Goal: Entertainment & Leisure: Browse casually

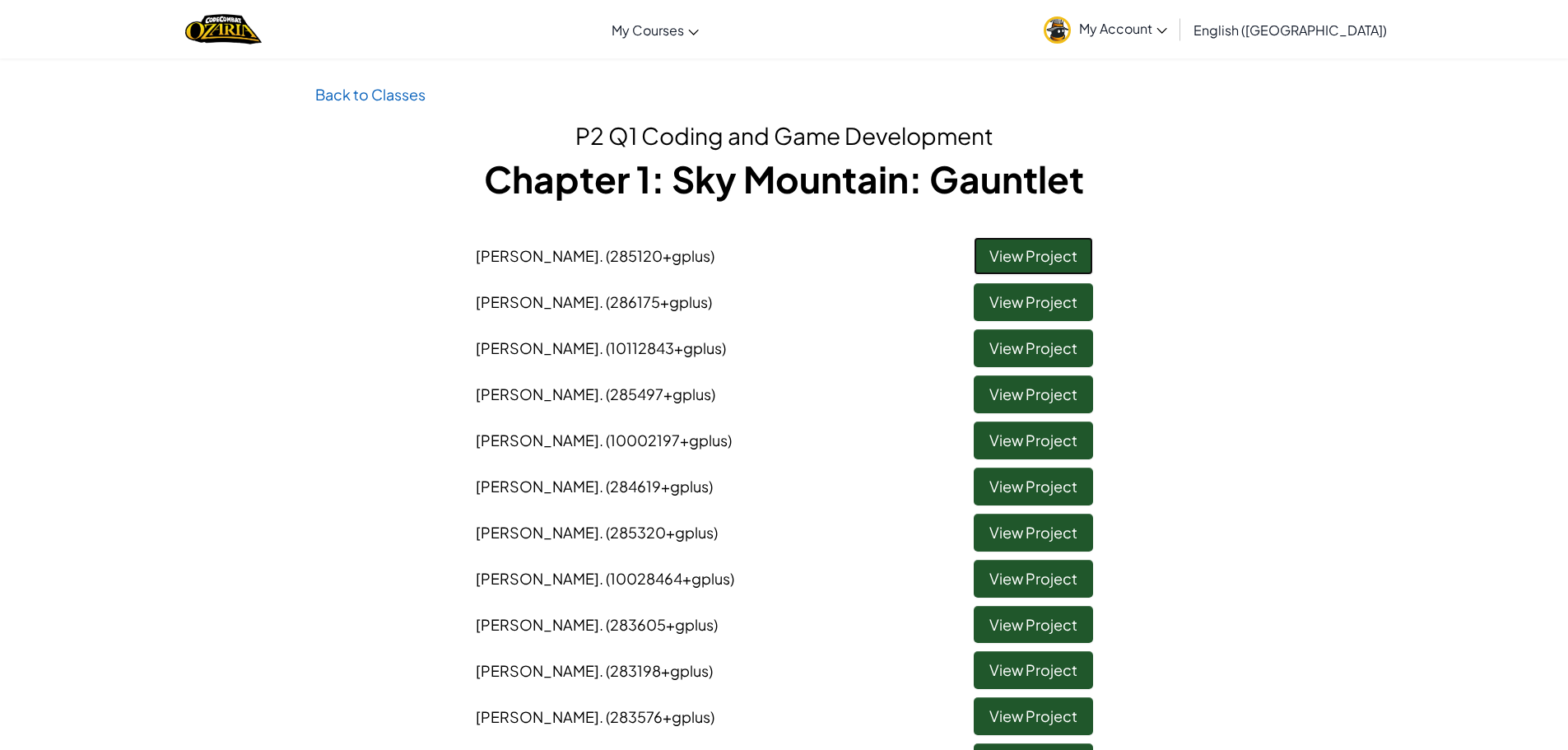
click at [1034, 255] on link "View Project" at bounding box center [1033, 255] width 119 height 37
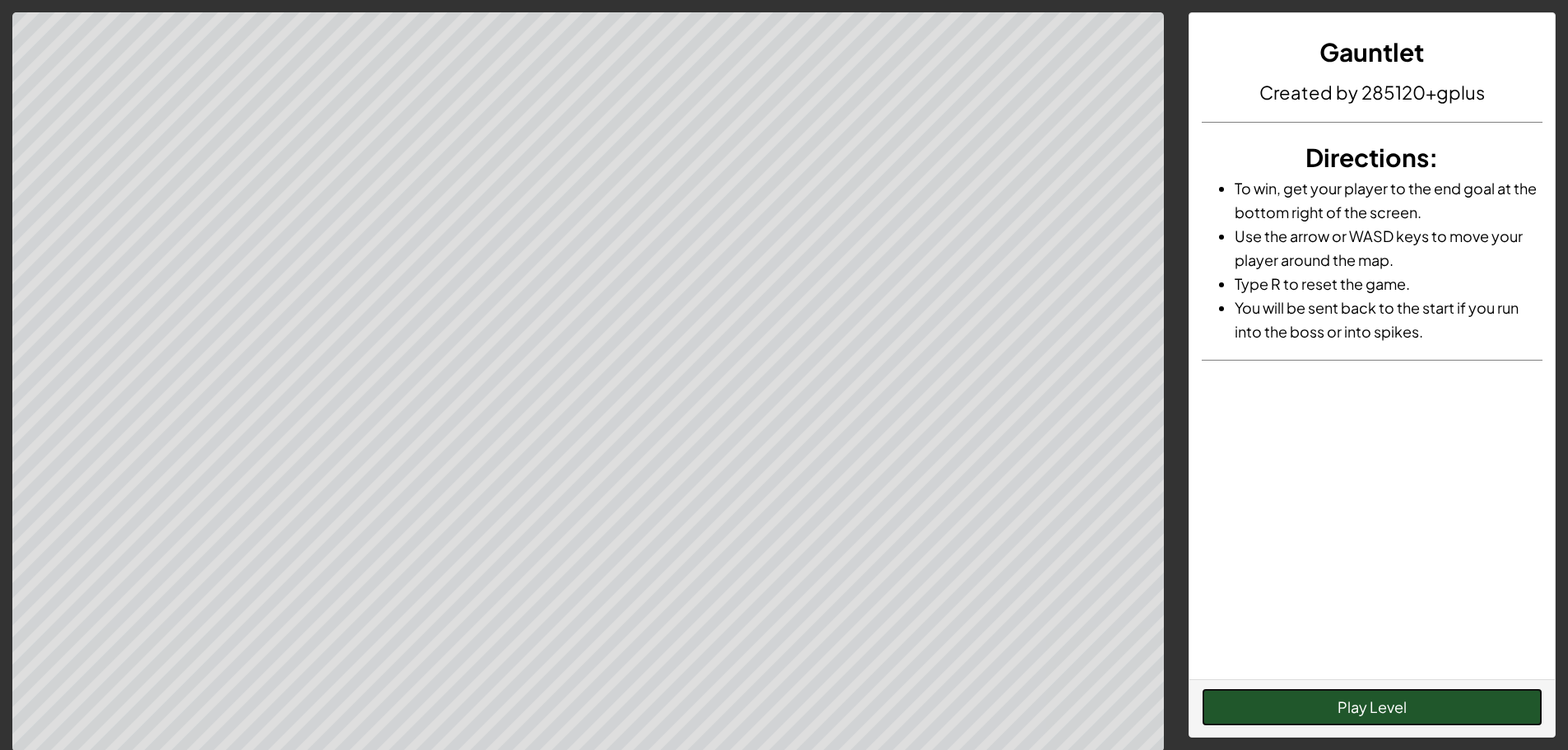
drag, startPoint x: 1251, startPoint y: 700, endPoint x: 1272, endPoint y: 621, distance: 81.7
click at [1264, 652] on div "Gauntlet Created by 285120+gplus Directions : To win, get your player to the en…" at bounding box center [1372, 375] width 368 height 725
click at [1497, 715] on button "Play Level" at bounding box center [1372, 706] width 341 height 37
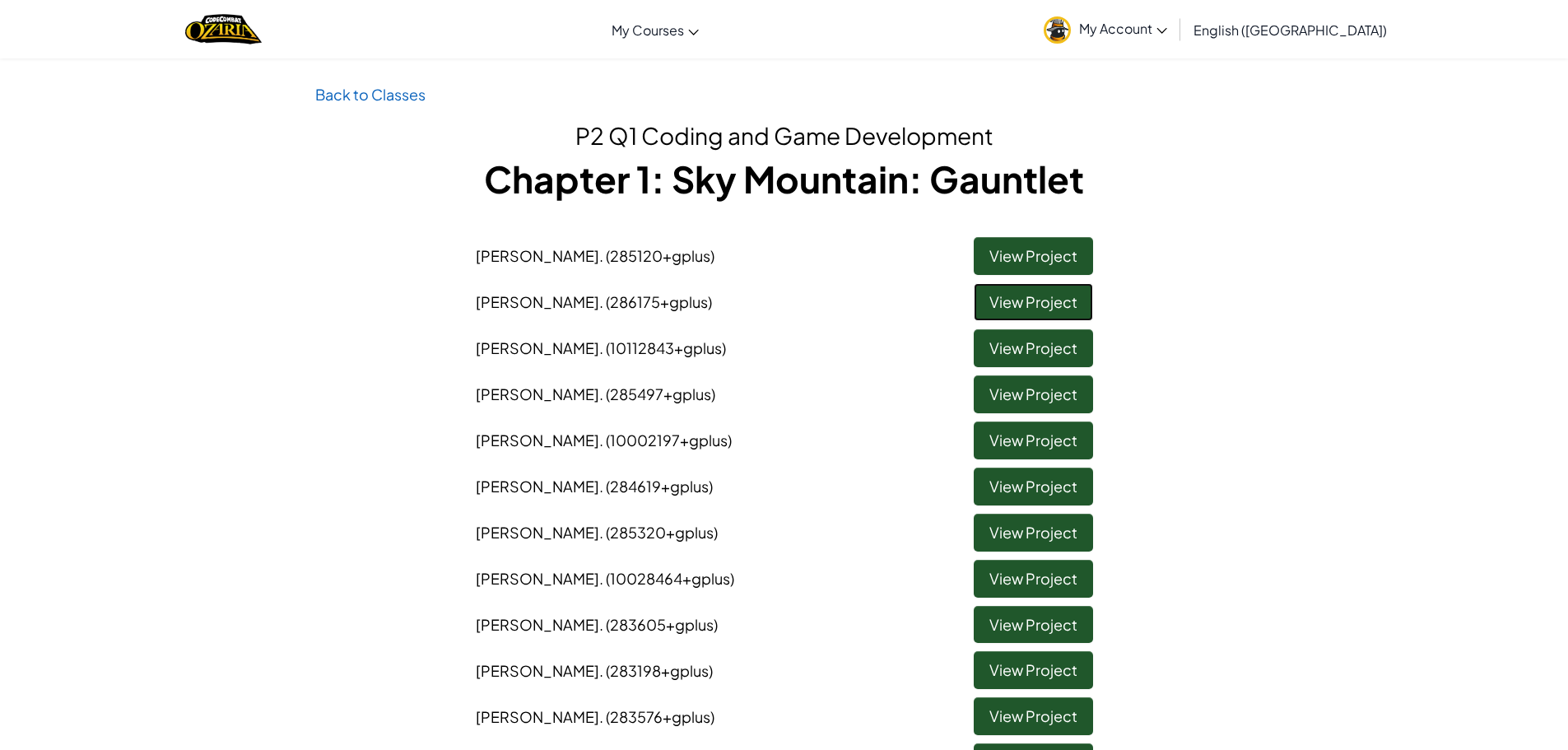
click at [1040, 298] on link "View Project" at bounding box center [1033, 301] width 119 height 37
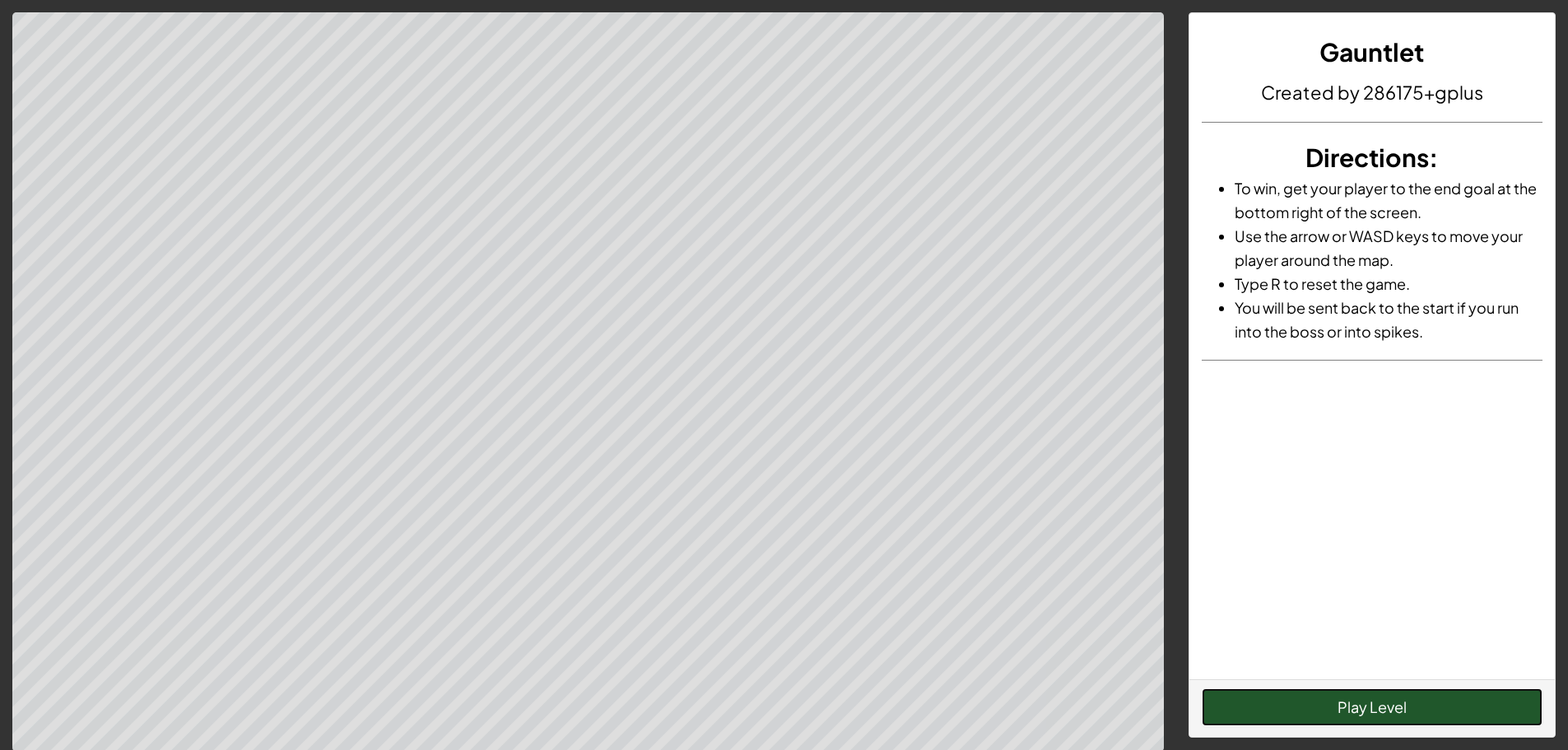
click at [1364, 694] on button "Play Level" at bounding box center [1372, 706] width 341 height 37
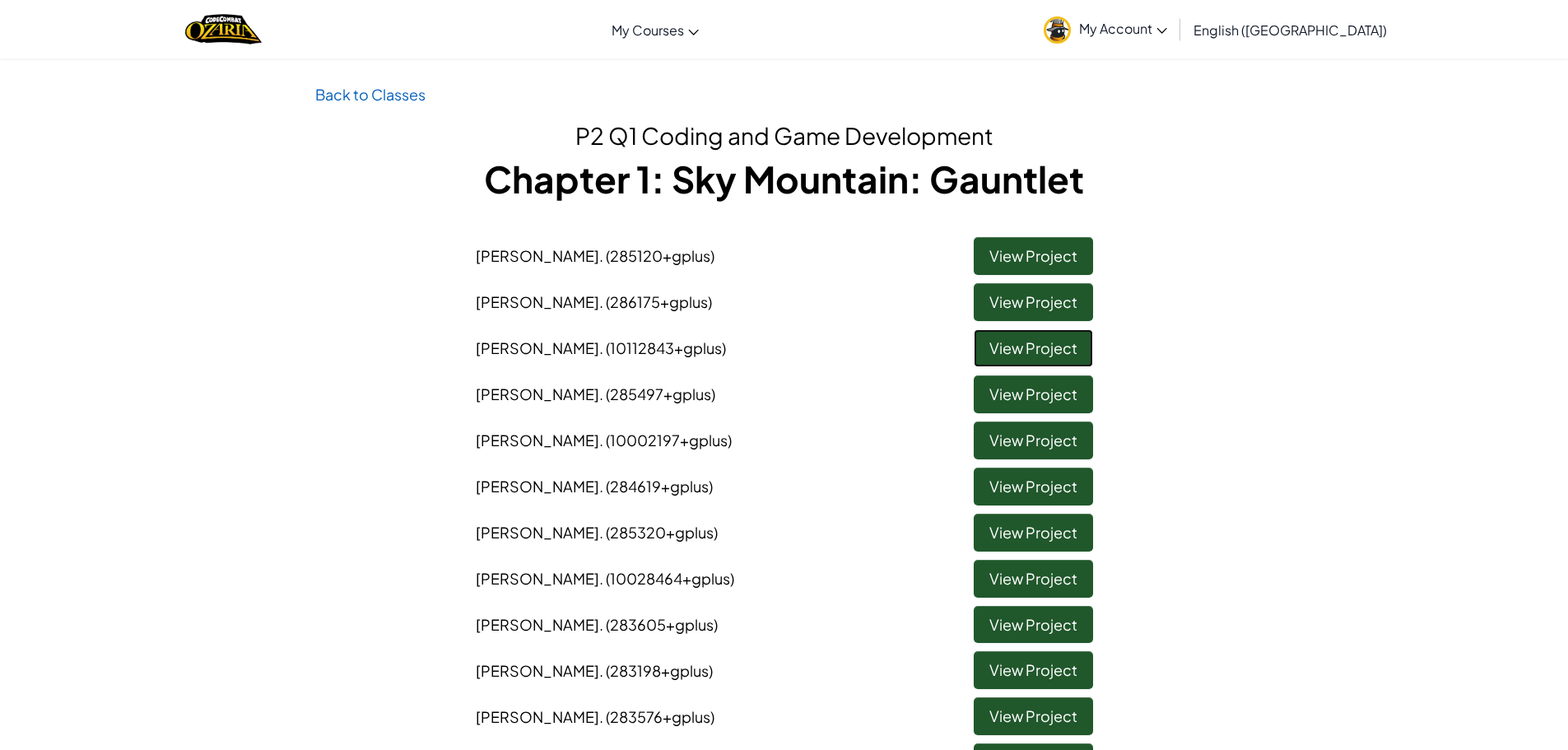
click at [1031, 355] on link "View Project" at bounding box center [1033, 347] width 119 height 37
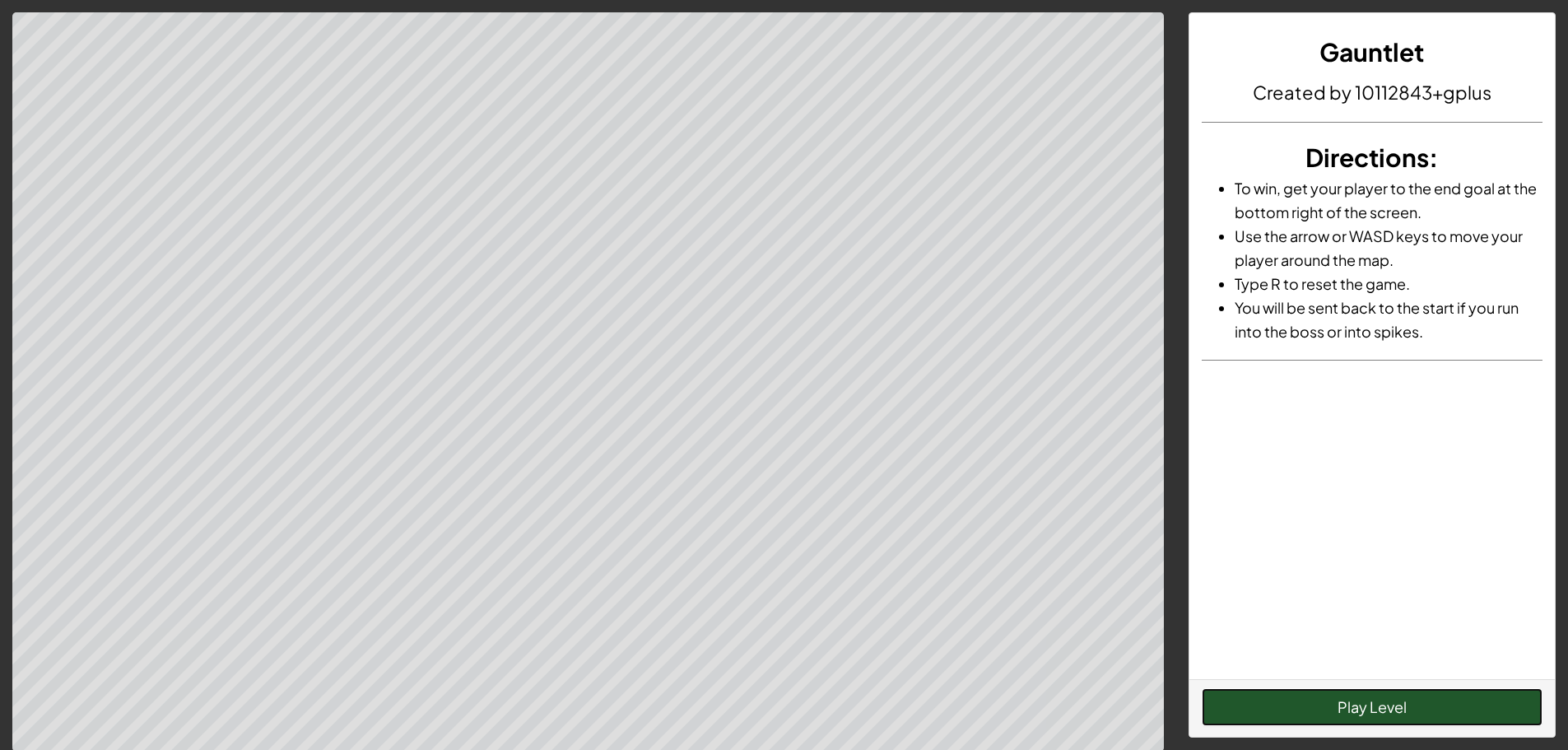
click at [1285, 704] on button "Play Level" at bounding box center [1372, 706] width 341 height 37
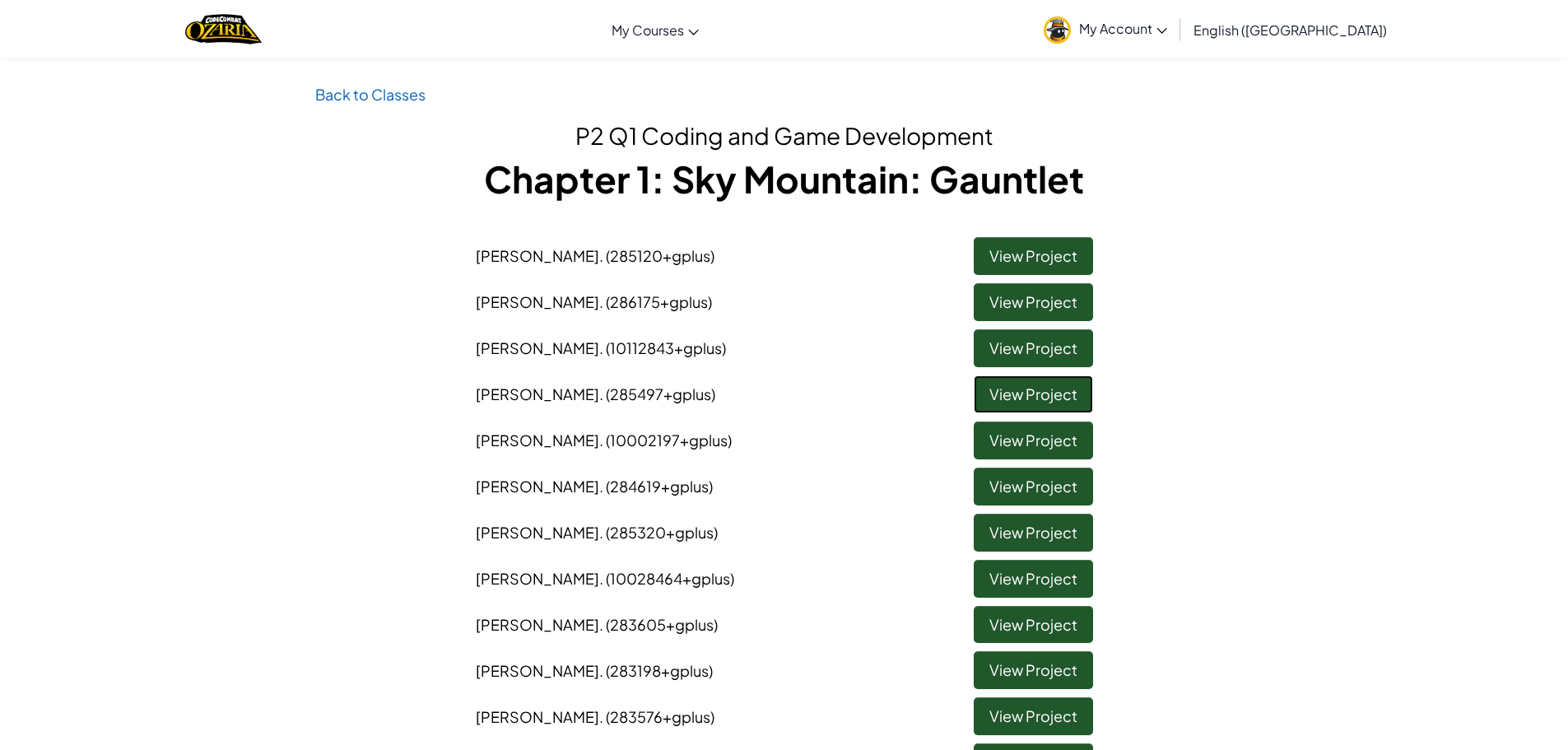
click at [1004, 385] on link "View Project" at bounding box center [1033, 393] width 119 height 37
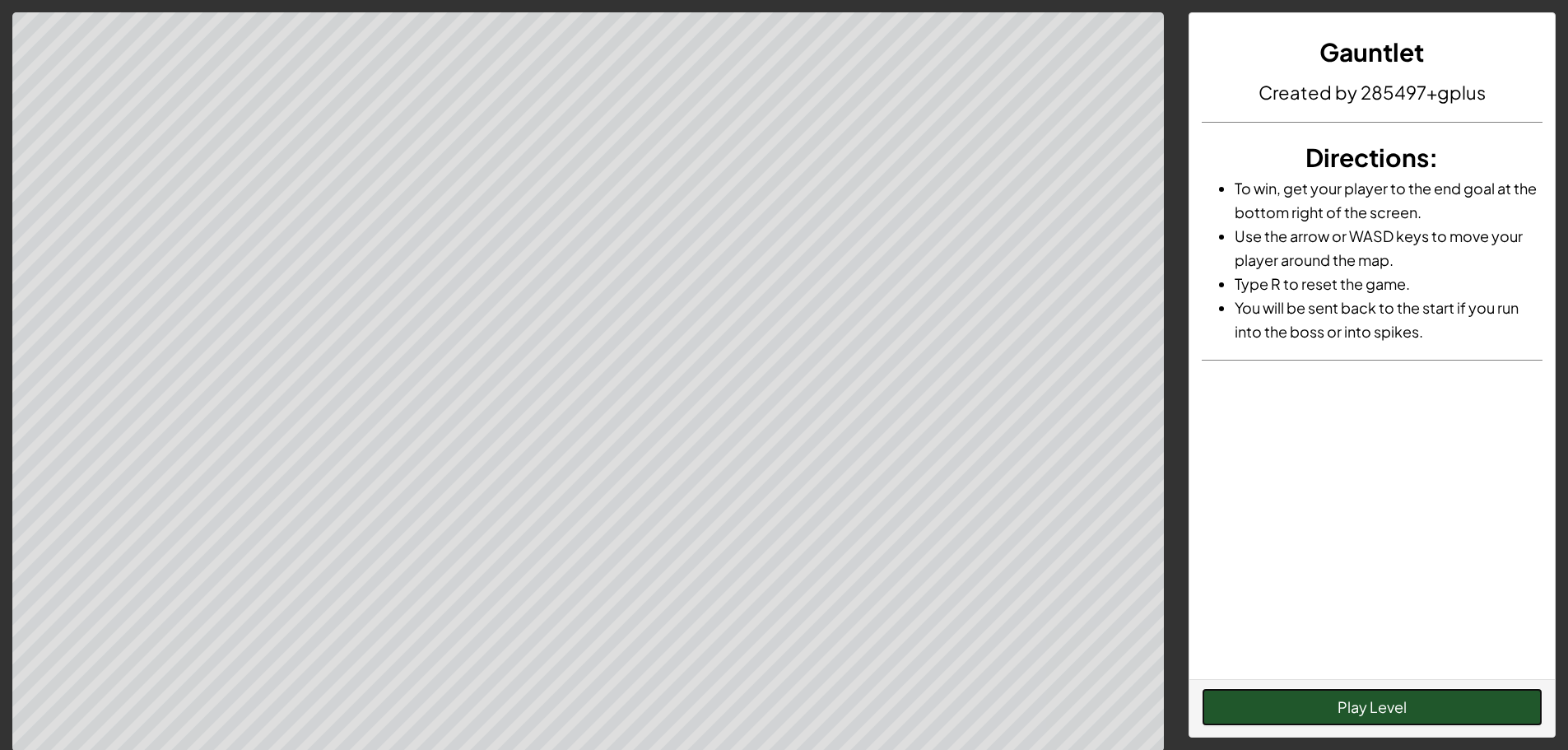
click at [1343, 717] on button "Play Level" at bounding box center [1372, 706] width 341 height 37
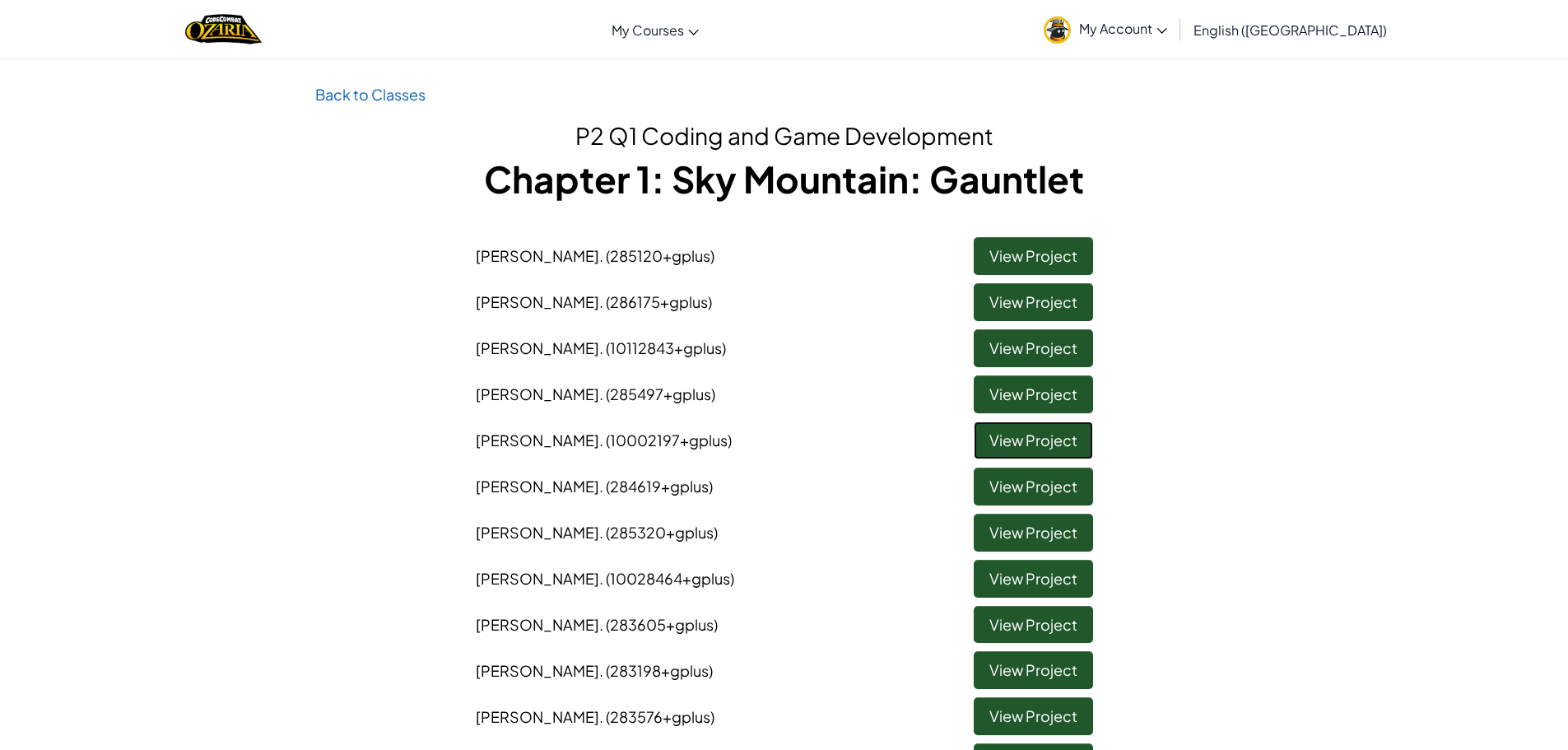
click at [1029, 438] on link "View Project" at bounding box center [1033, 439] width 119 height 37
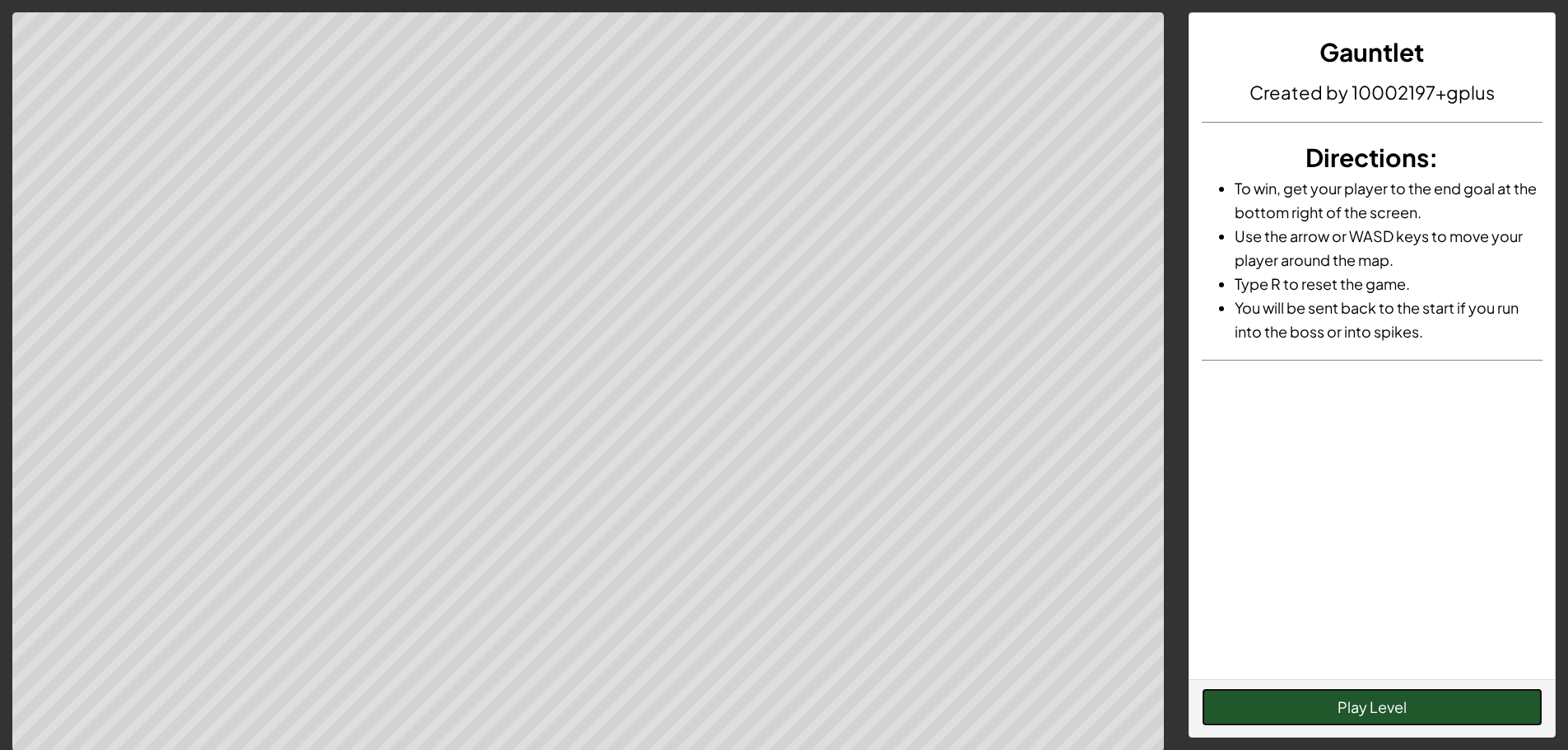
click at [1327, 694] on button "Play Level" at bounding box center [1372, 706] width 341 height 37
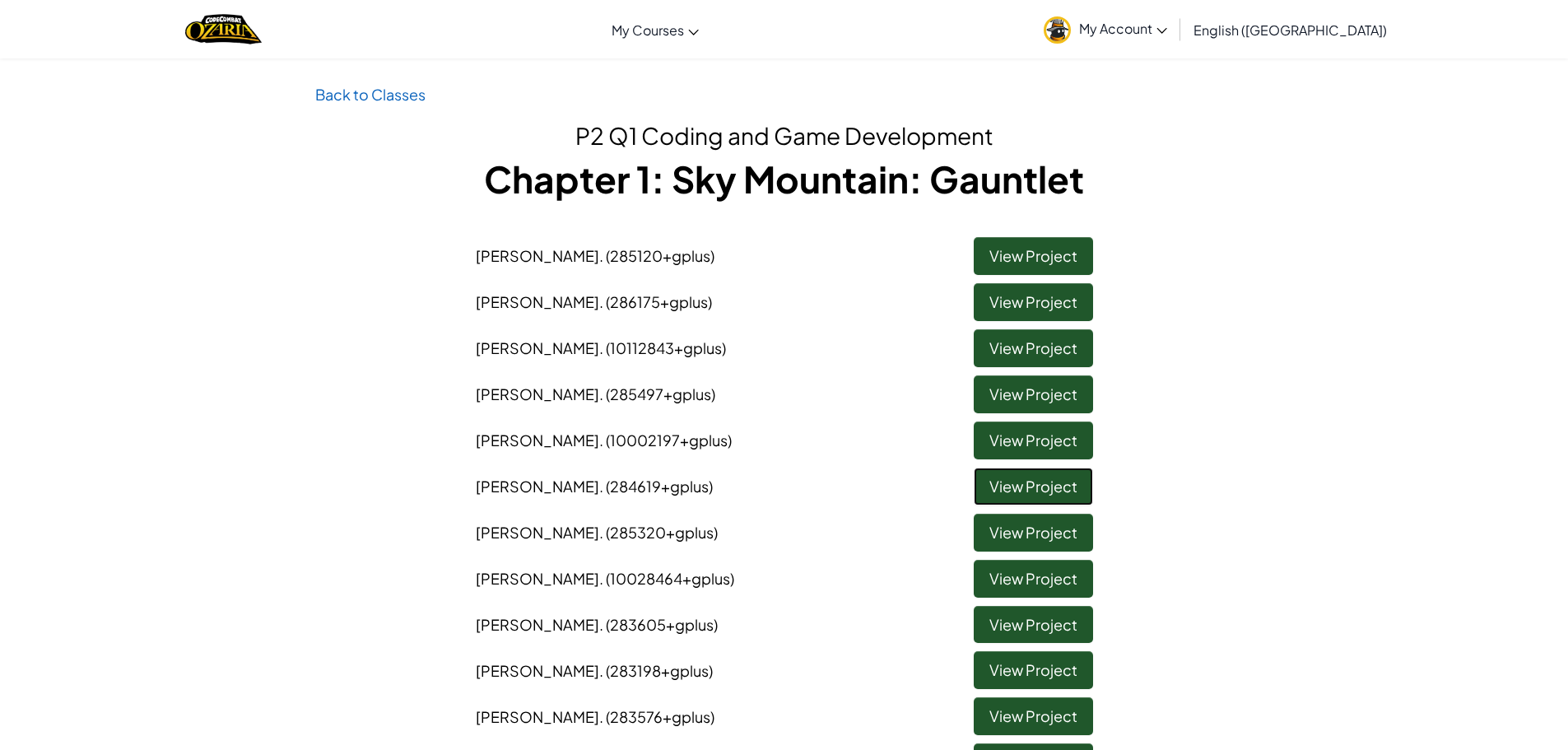
click at [1010, 483] on link "View Project" at bounding box center [1033, 485] width 119 height 37
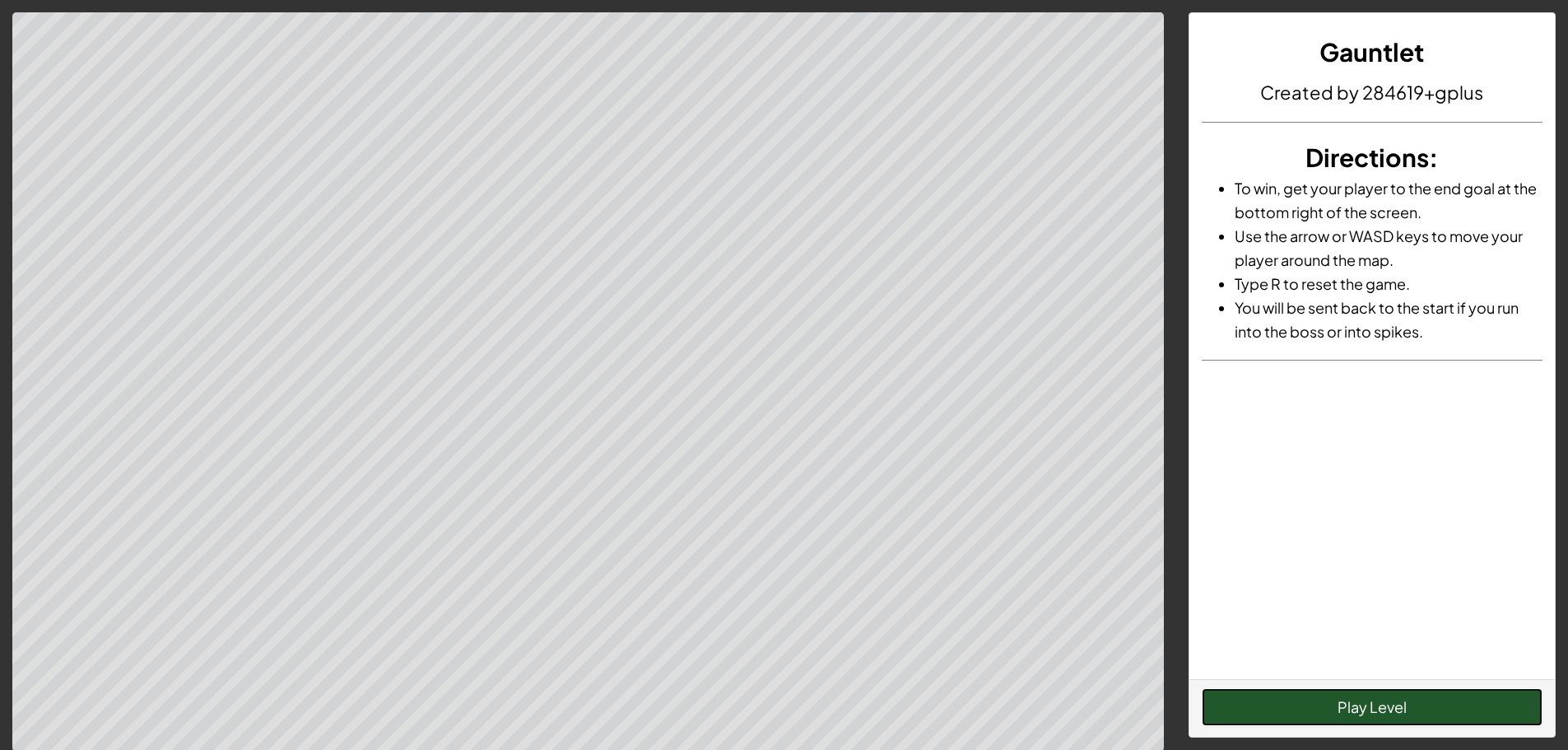
click at [1258, 720] on button "Play Level" at bounding box center [1372, 706] width 341 height 37
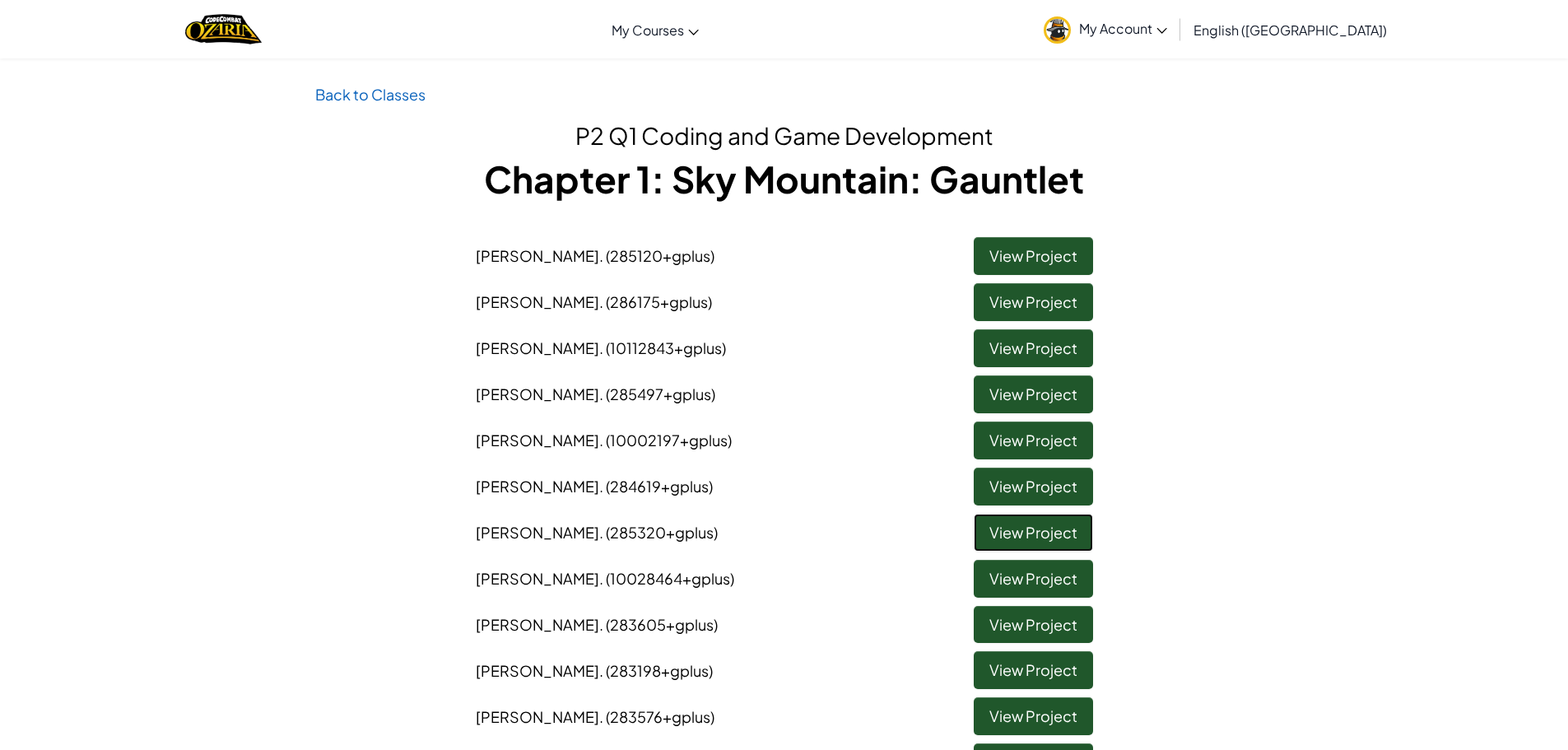
click at [1046, 545] on link "View Project" at bounding box center [1033, 531] width 119 height 37
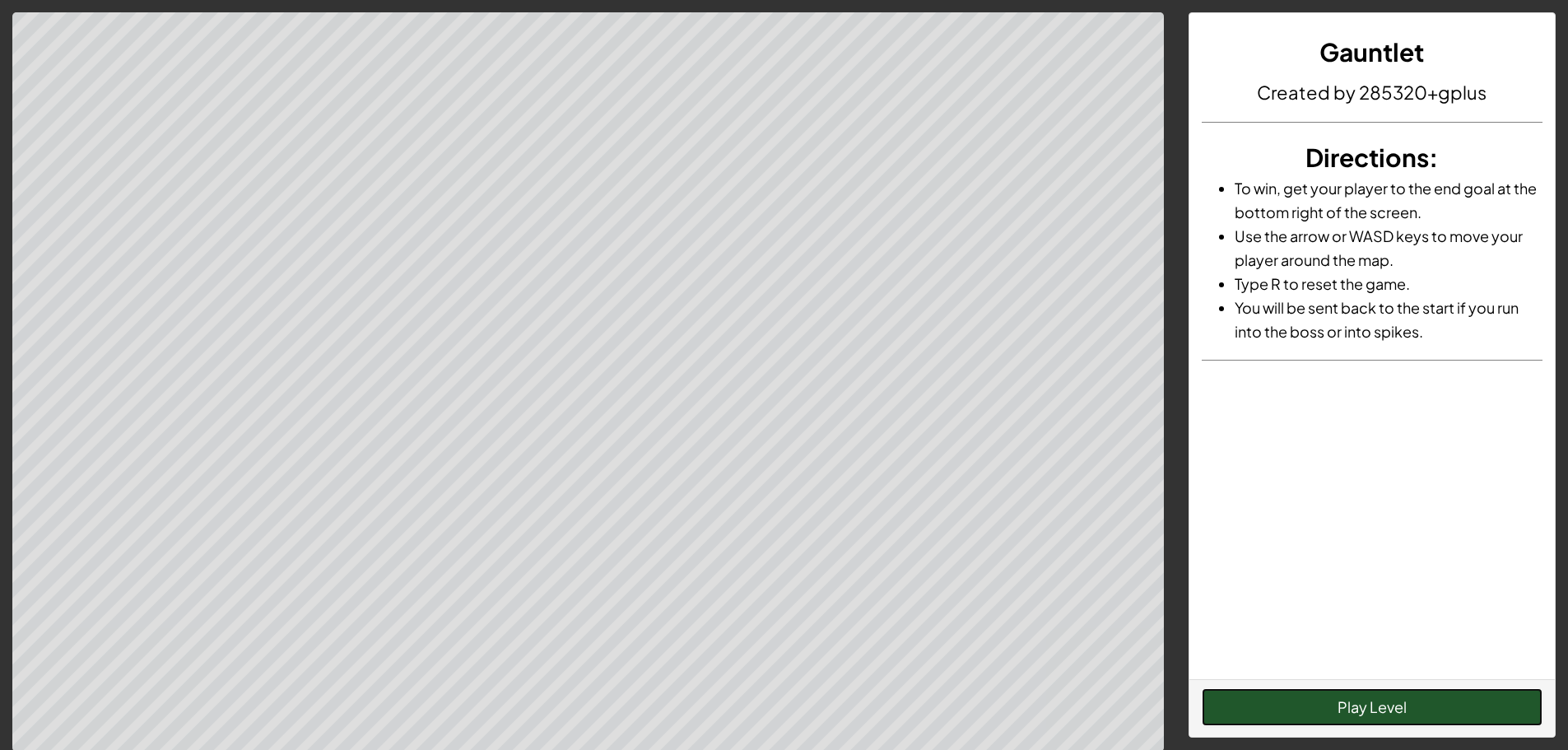
click at [1390, 719] on button "Play Level" at bounding box center [1372, 706] width 341 height 37
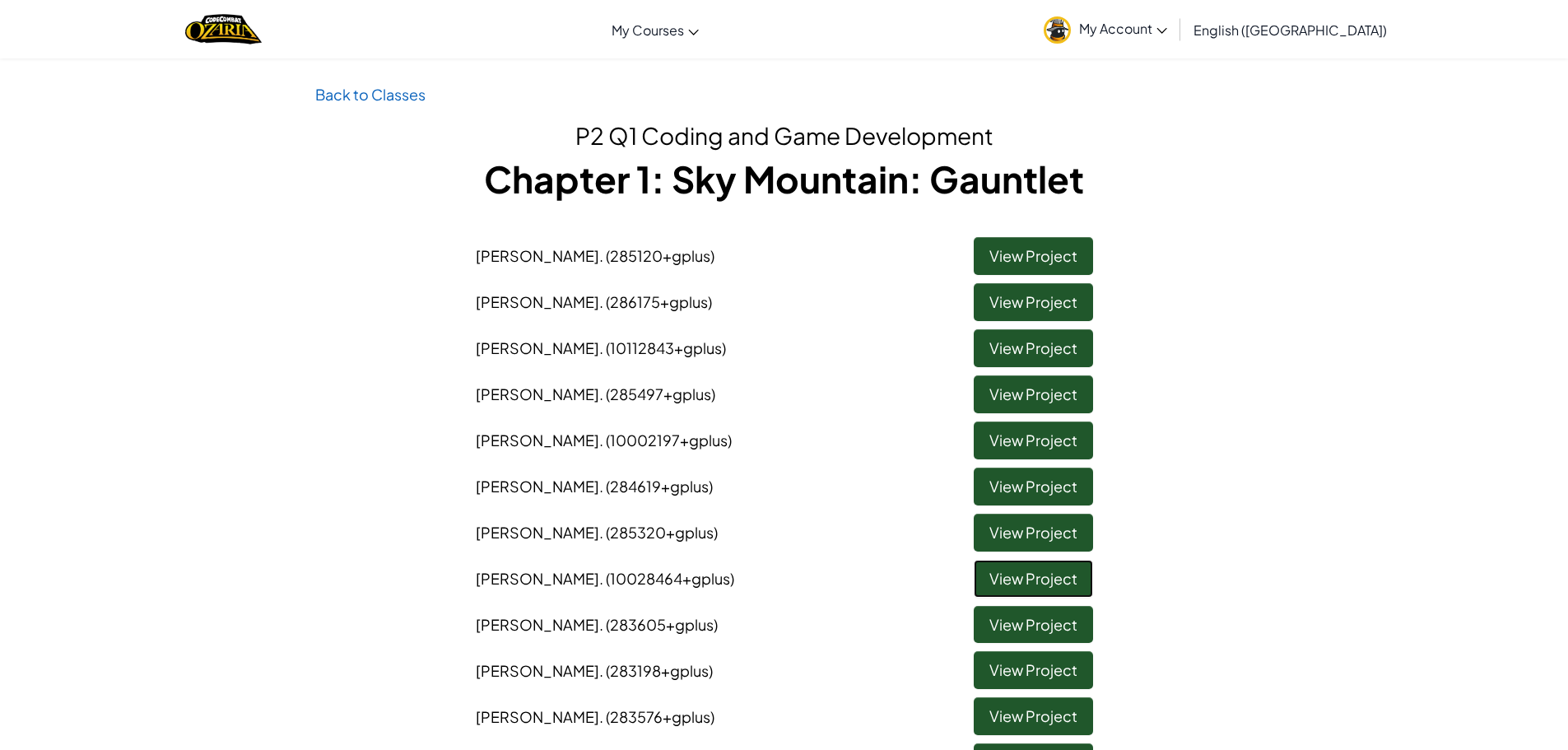
click at [1004, 579] on link "View Project" at bounding box center [1033, 577] width 119 height 37
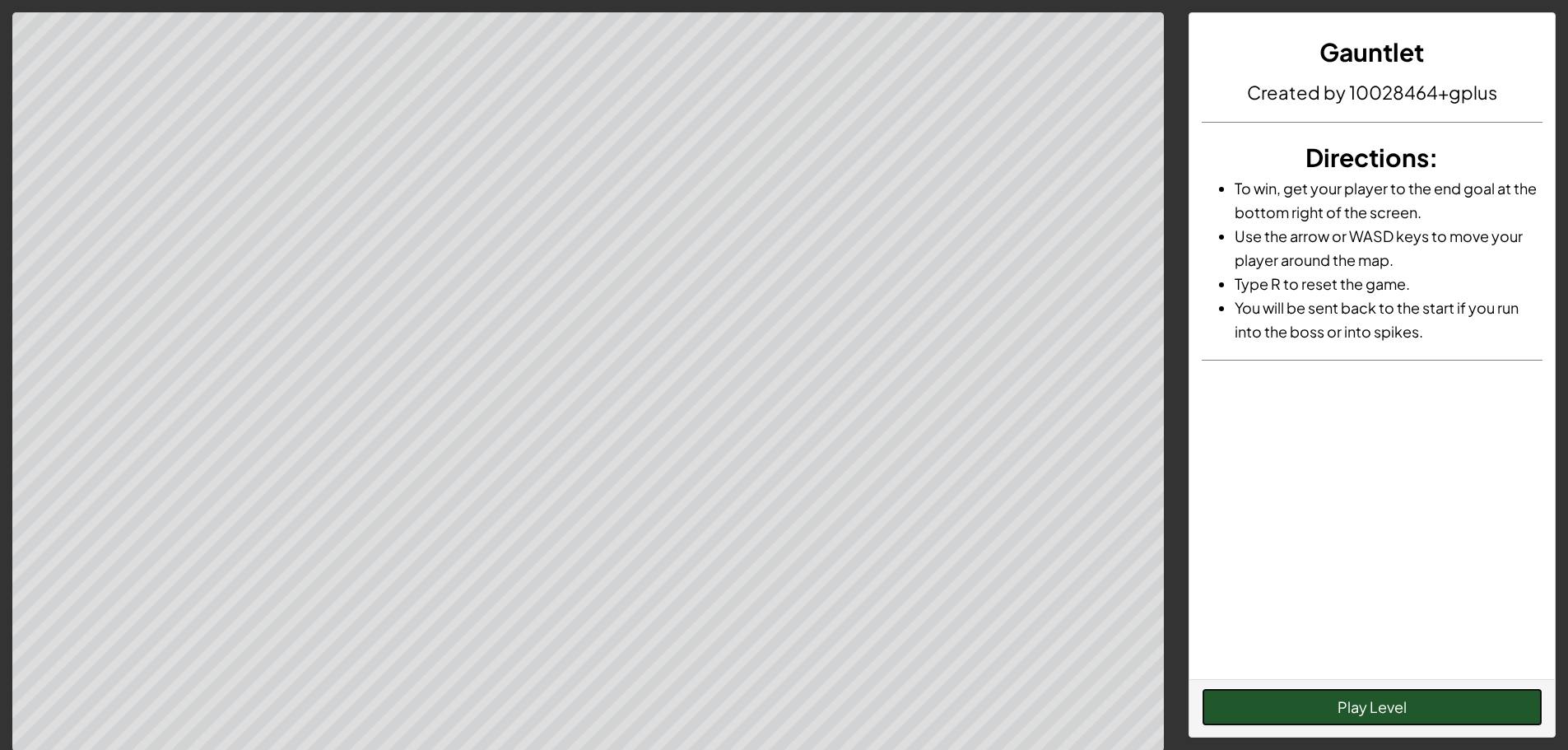
click at [1313, 704] on button "Play Level" at bounding box center [1372, 706] width 341 height 37
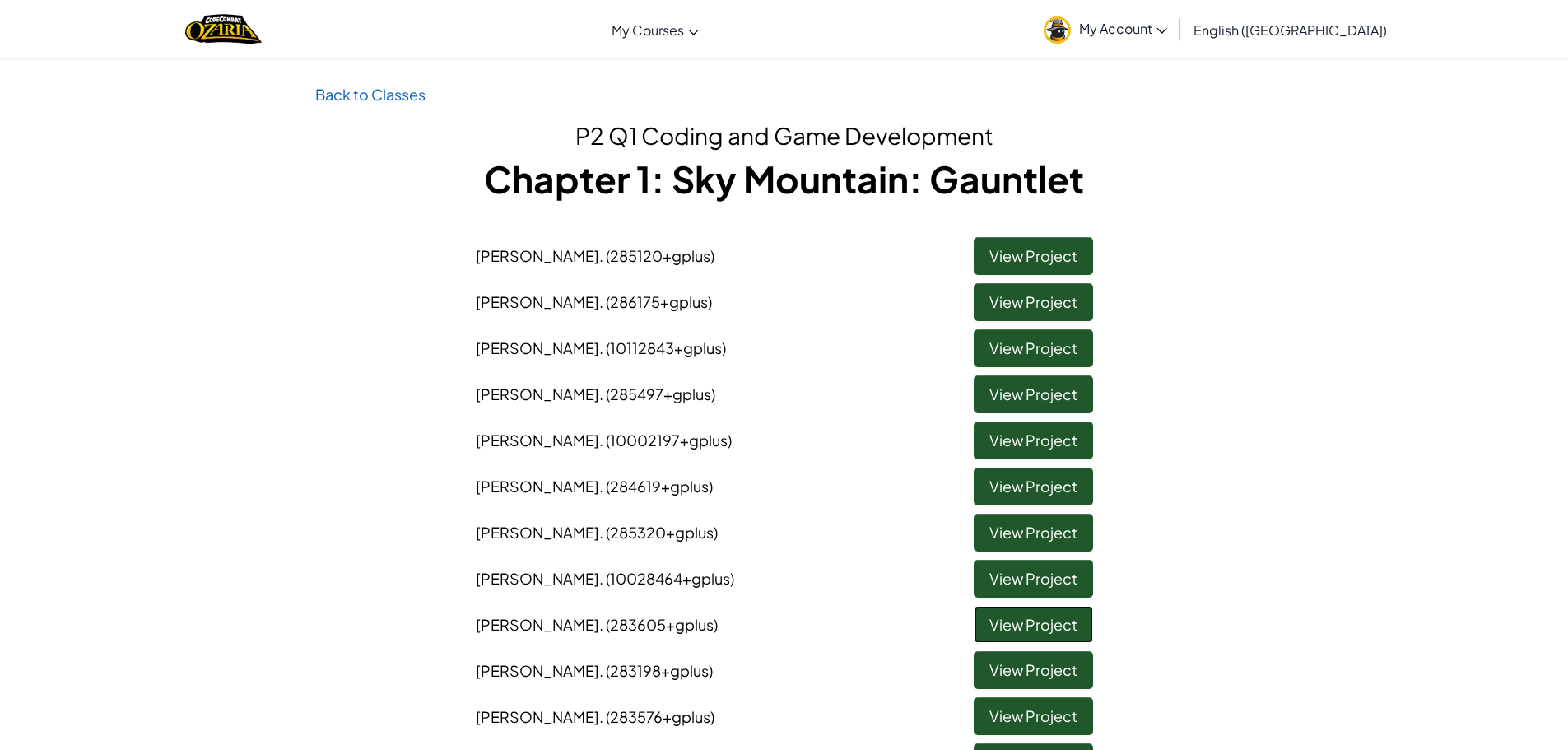
click at [1018, 634] on link "View Project" at bounding box center [1033, 623] width 119 height 37
click at [994, 678] on link "View Project" at bounding box center [1033, 669] width 119 height 37
click at [1032, 725] on link "View Project" at bounding box center [1033, 715] width 119 height 37
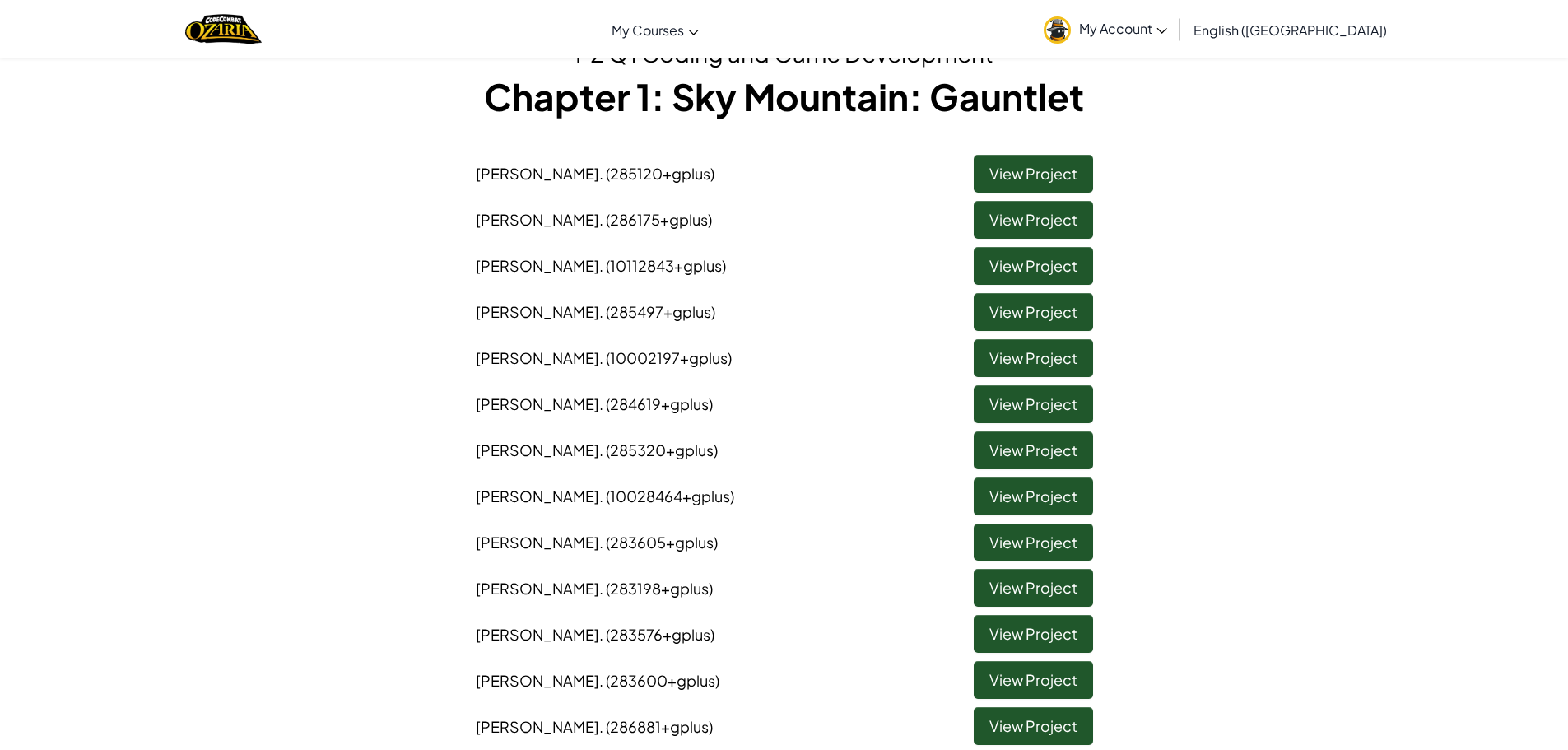
scroll to position [165, 0]
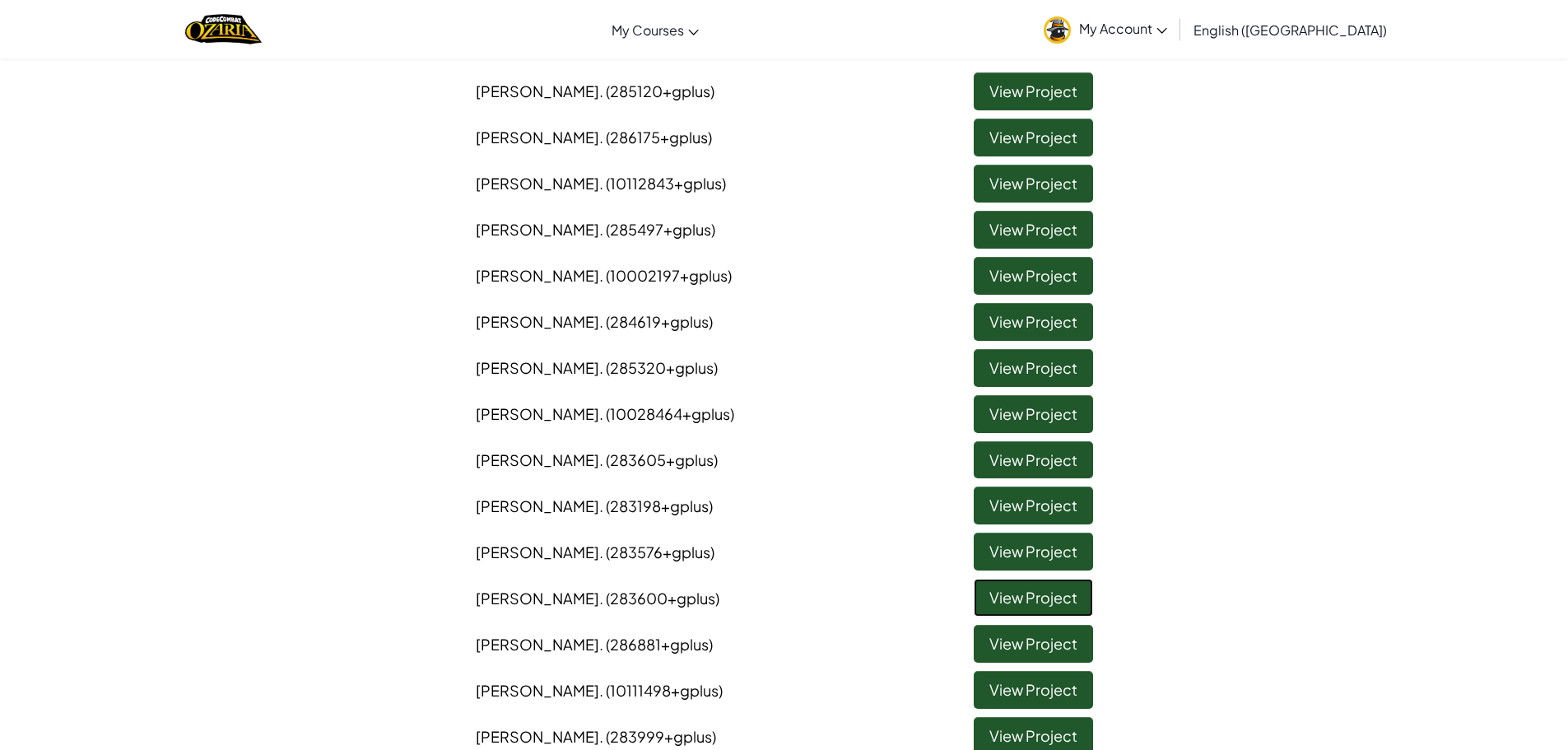
click at [1044, 601] on link "View Project" at bounding box center [1033, 597] width 119 height 37
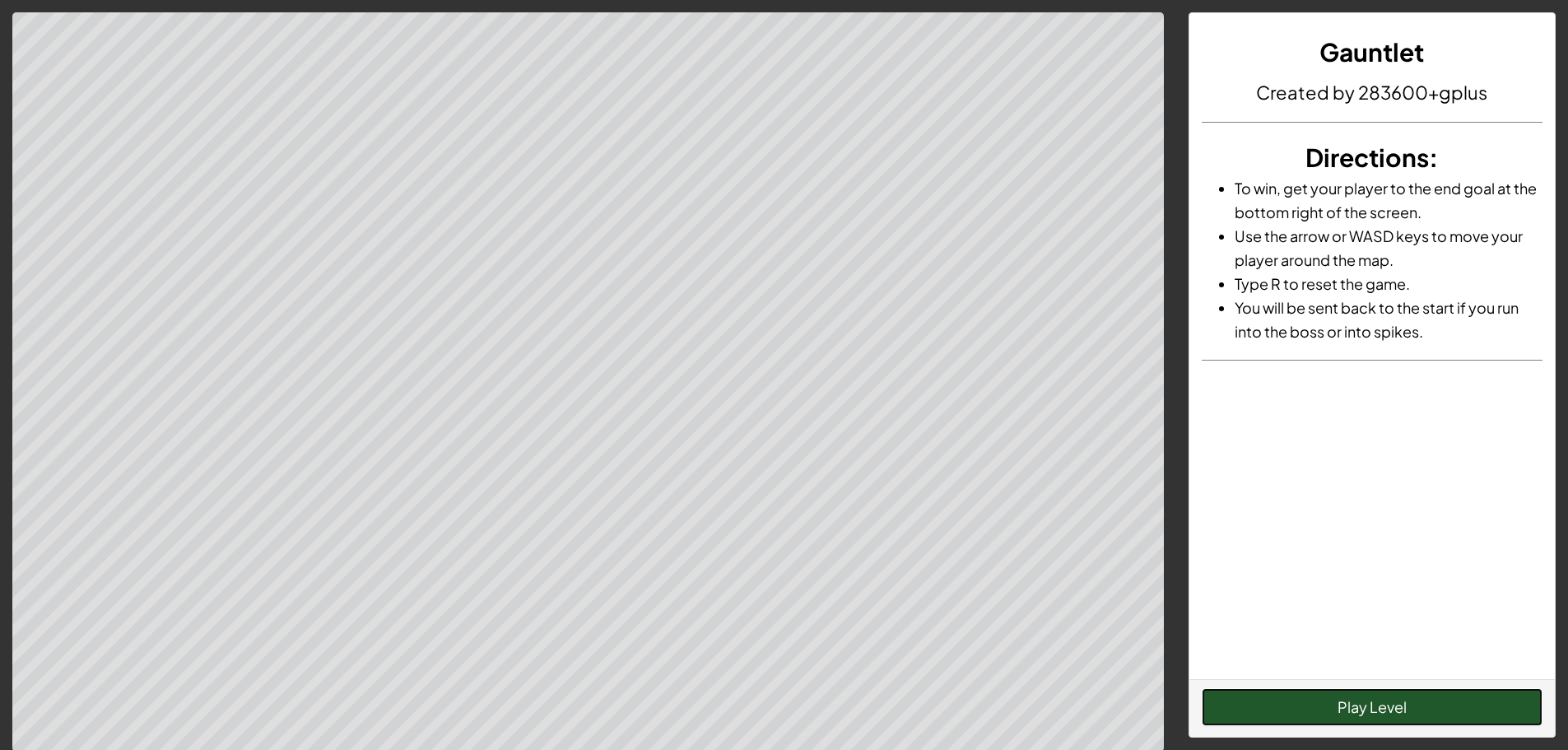
click at [1247, 702] on button "Play Level" at bounding box center [1372, 706] width 341 height 37
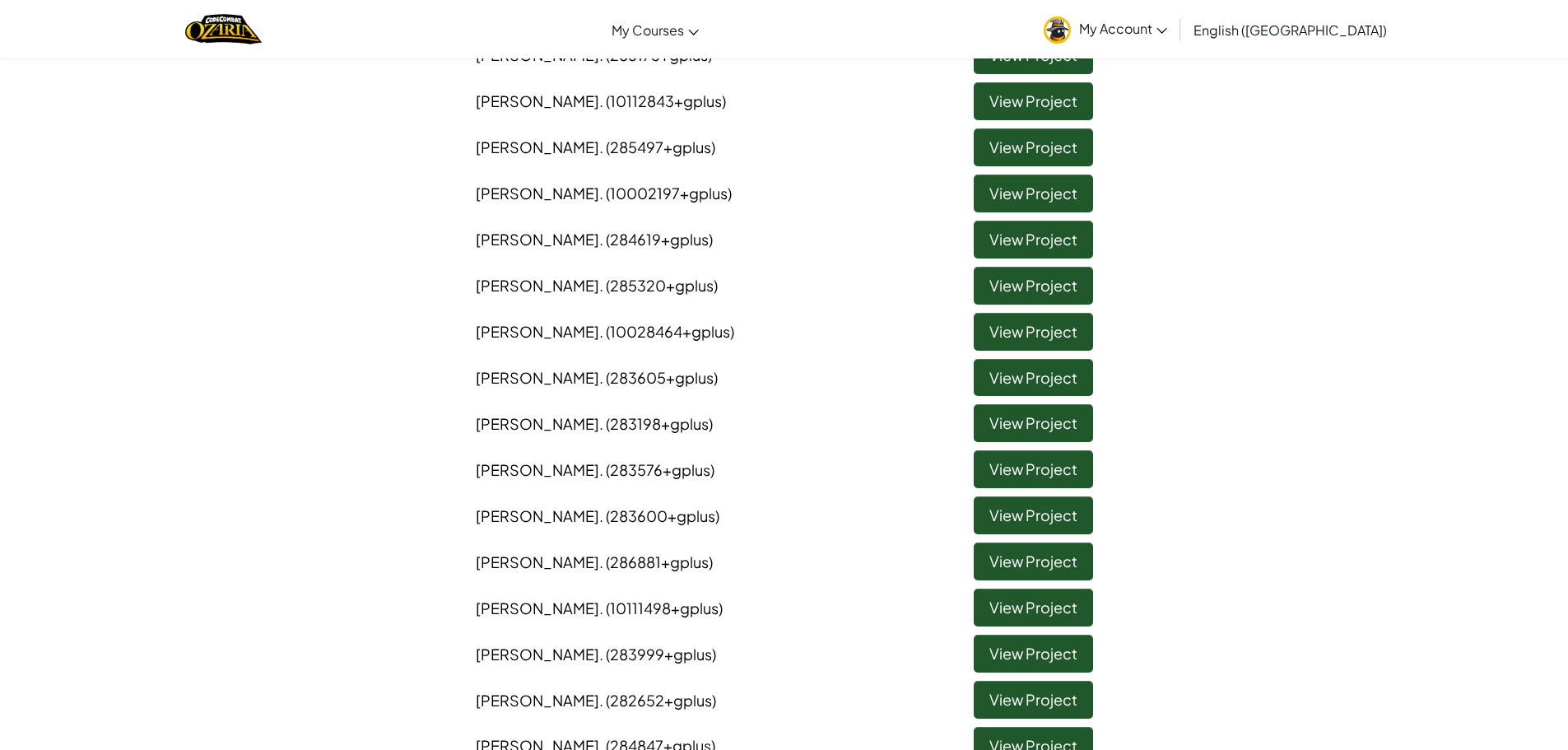
scroll to position [329, 0]
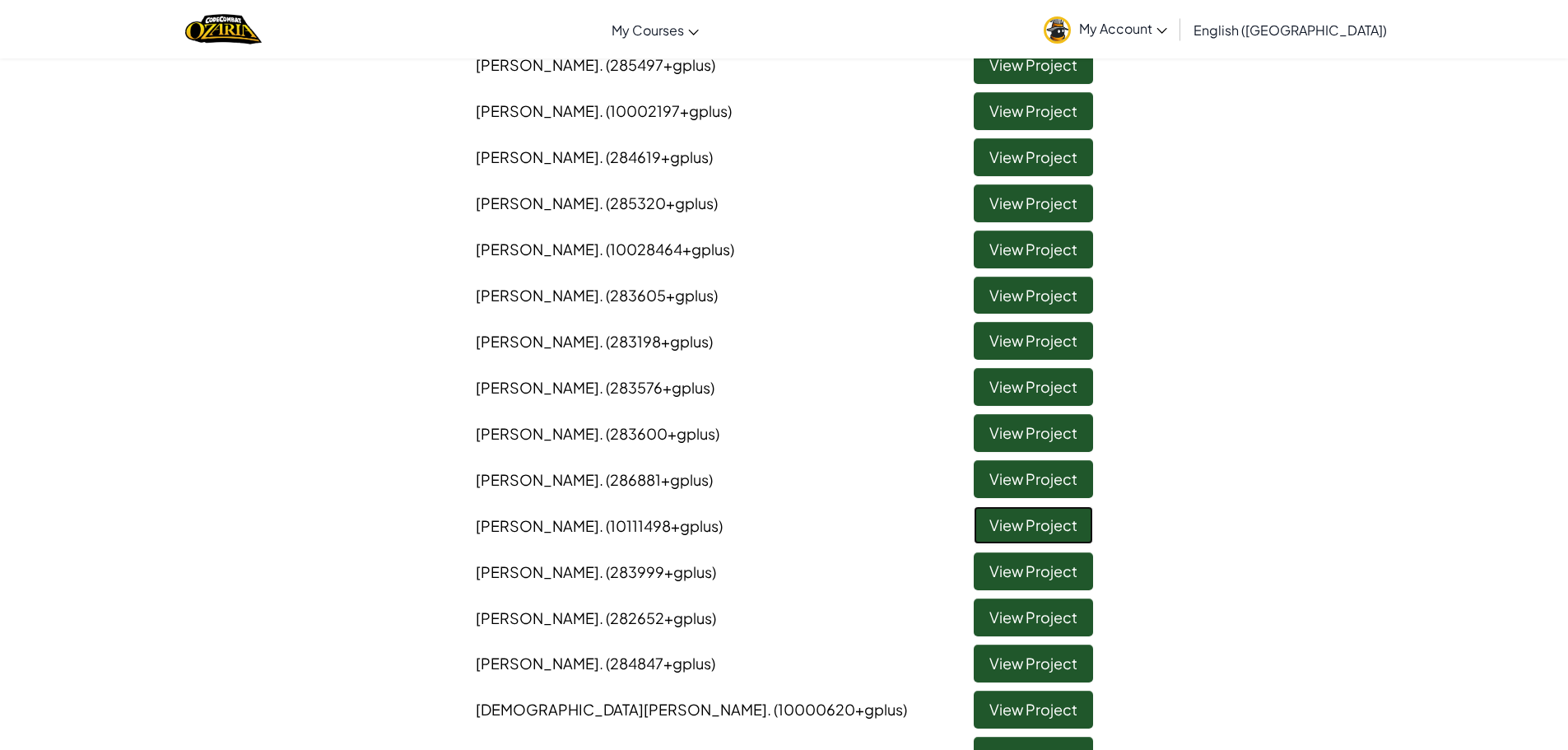
click at [983, 533] on link "View Project" at bounding box center [1033, 525] width 119 height 37
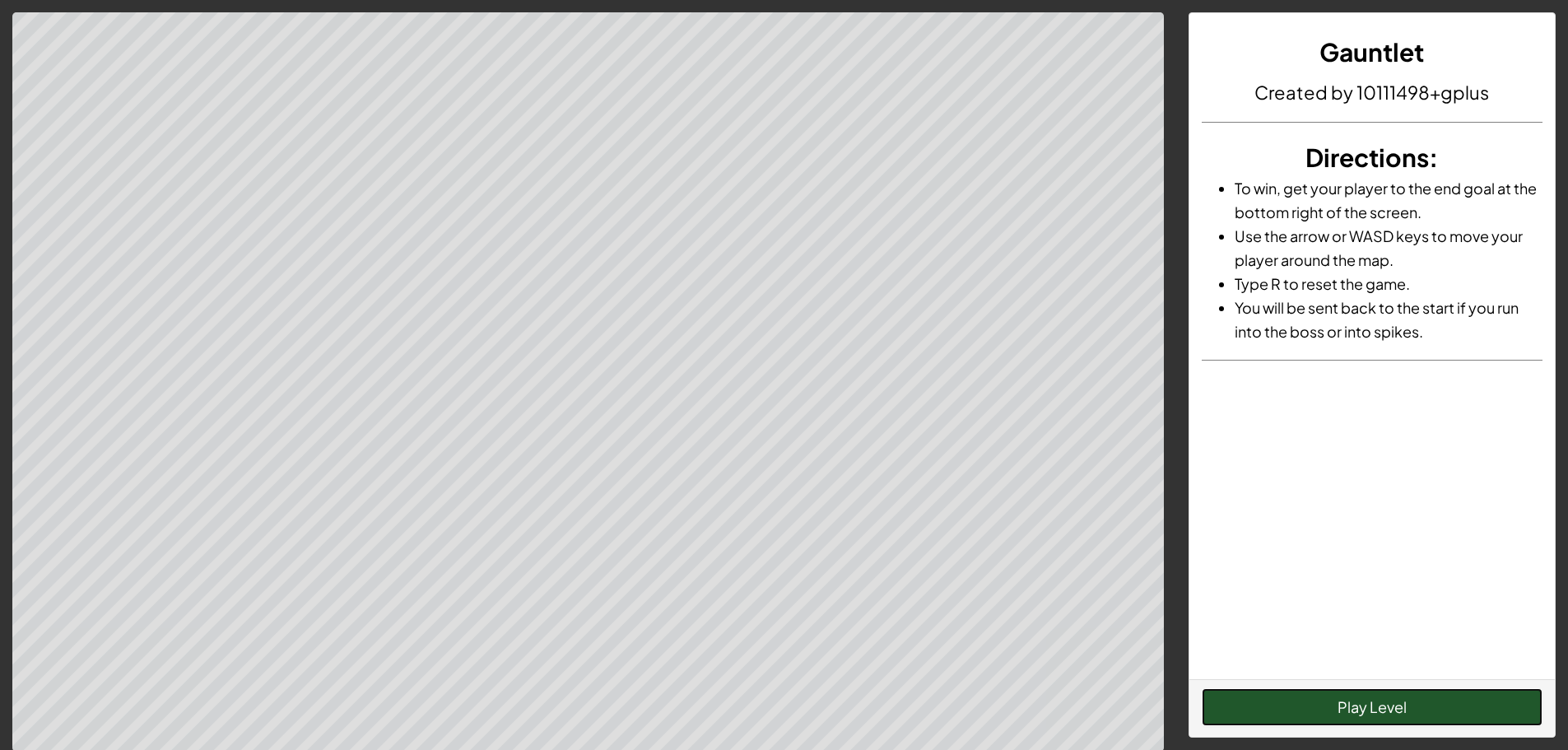
click at [1297, 698] on button "Play Level" at bounding box center [1372, 706] width 341 height 37
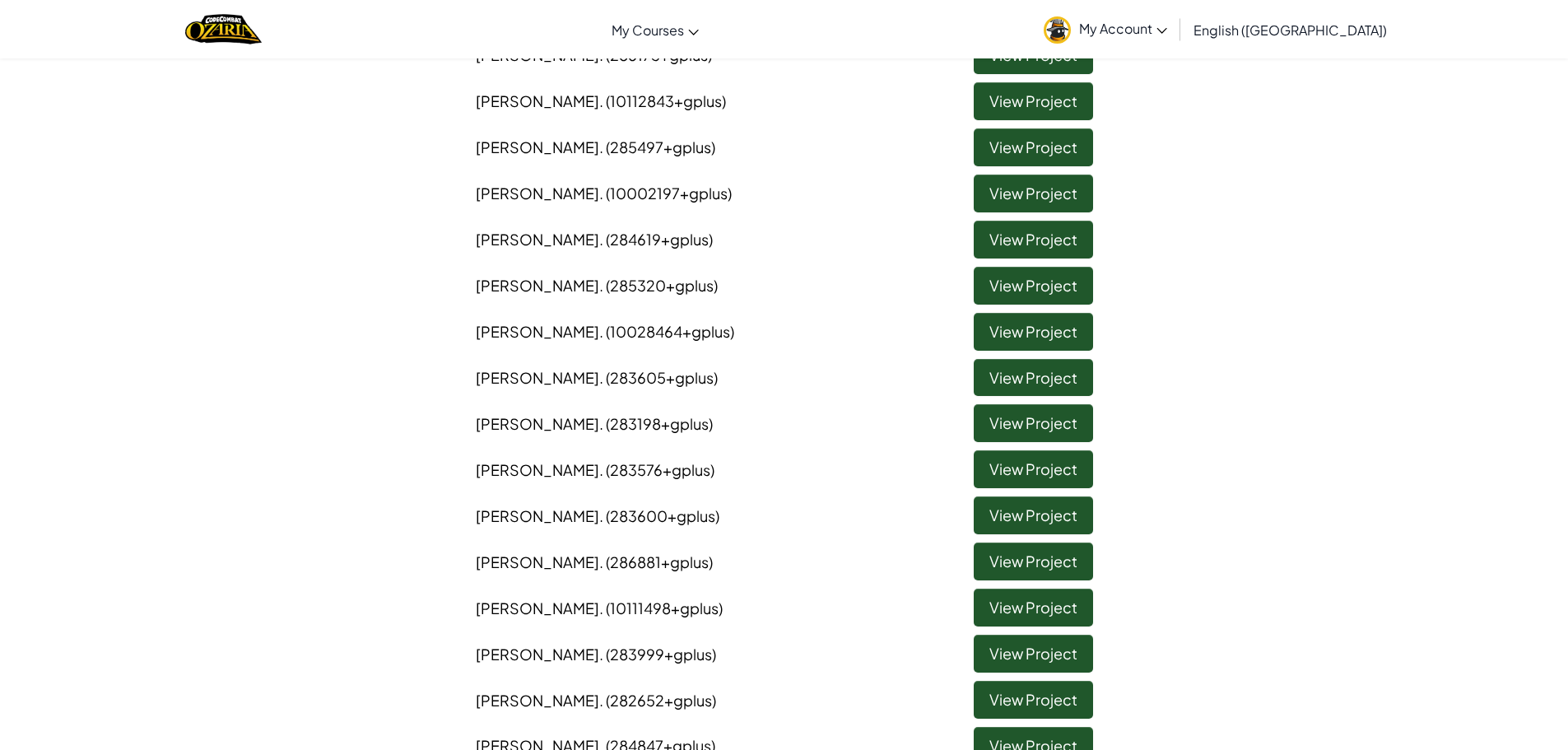
scroll to position [329, 0]
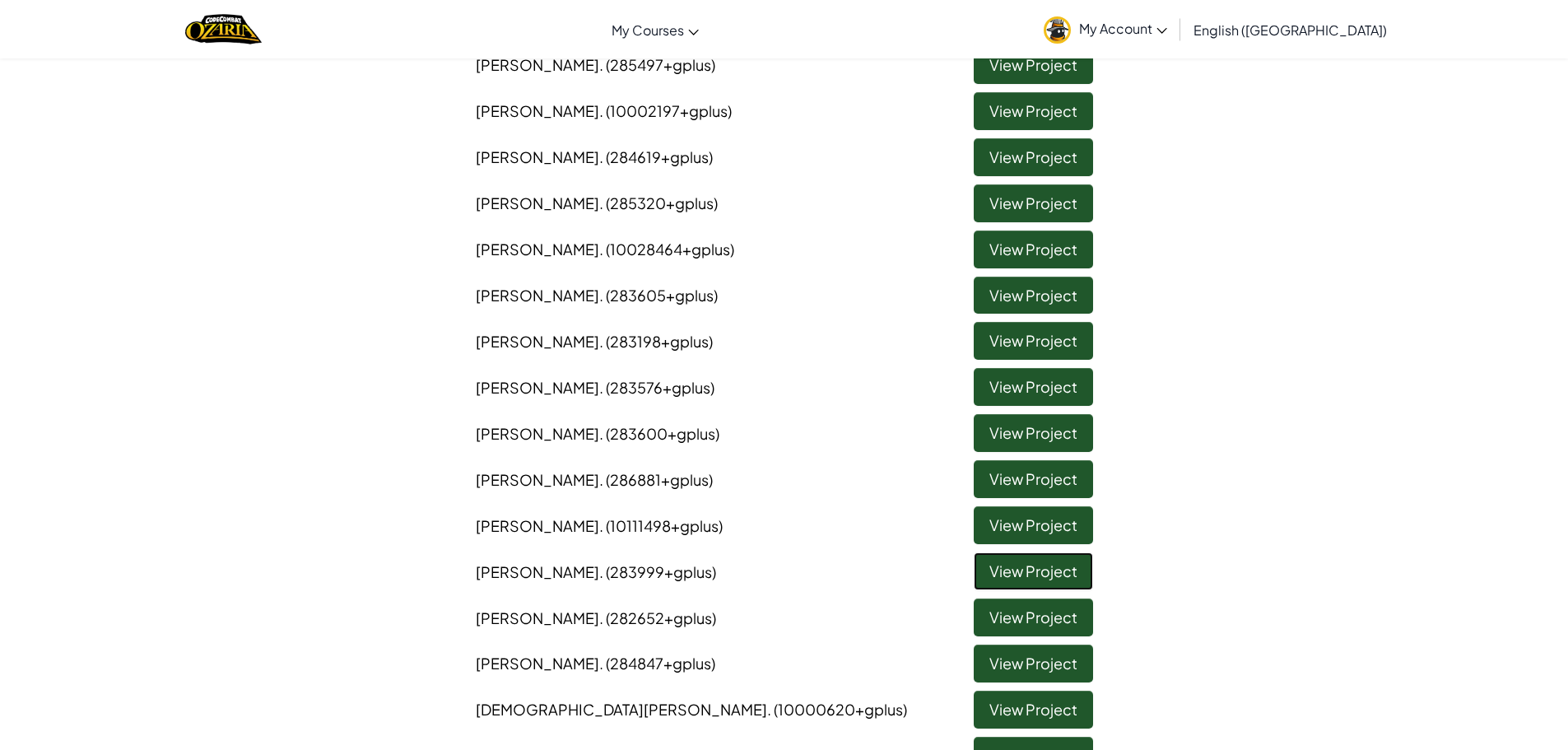
click at [1013, 577] on link "View Project" at bounding box center [1033, 571] width 119 height 37
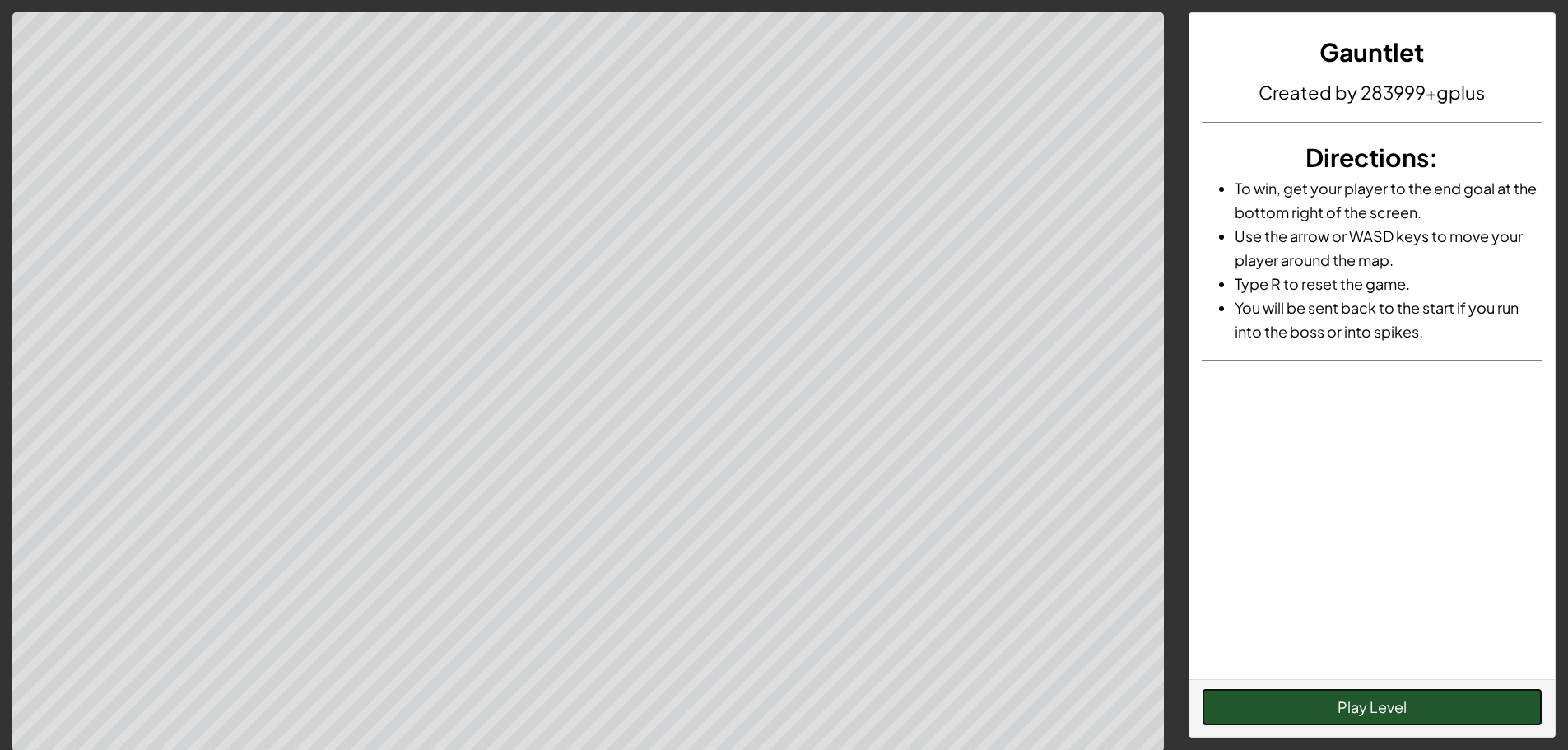
click at [1223, 700] on button "Play Level" at bounding box center [1372, 706] width 341 height 37
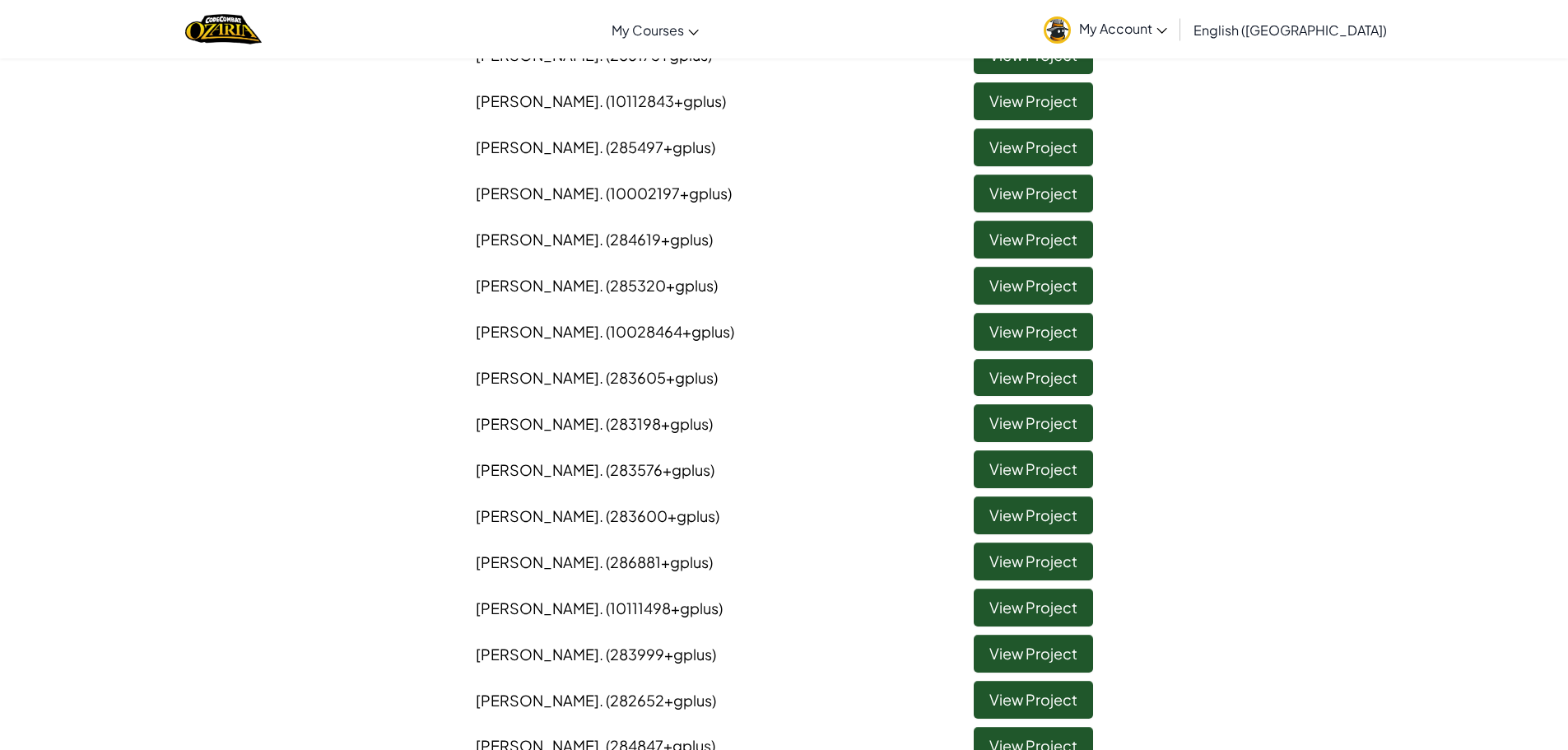
scroll to position [411, 0]
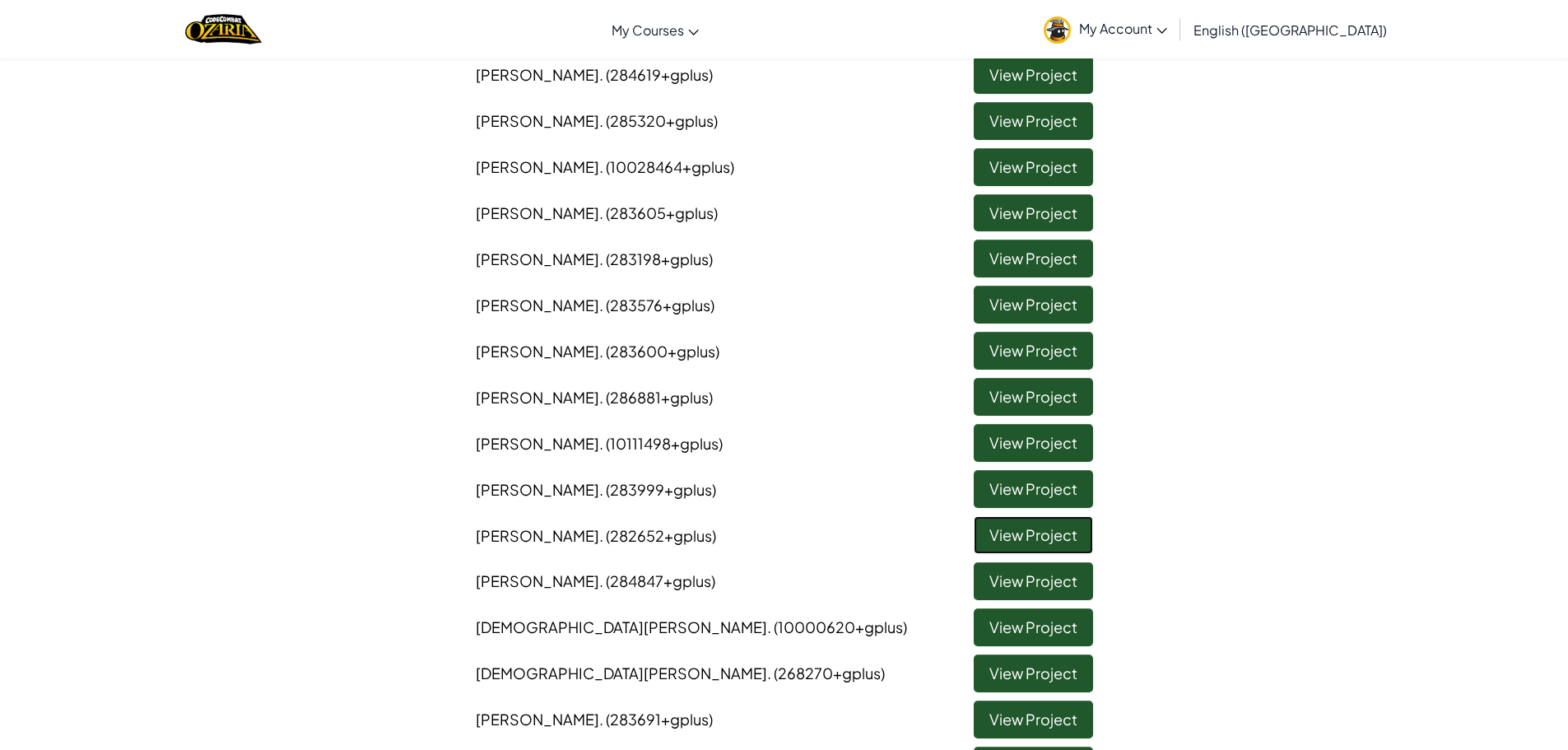
click at [982, 533] on link "View Project" at bounding box center [1033, 534] width 119 height 37
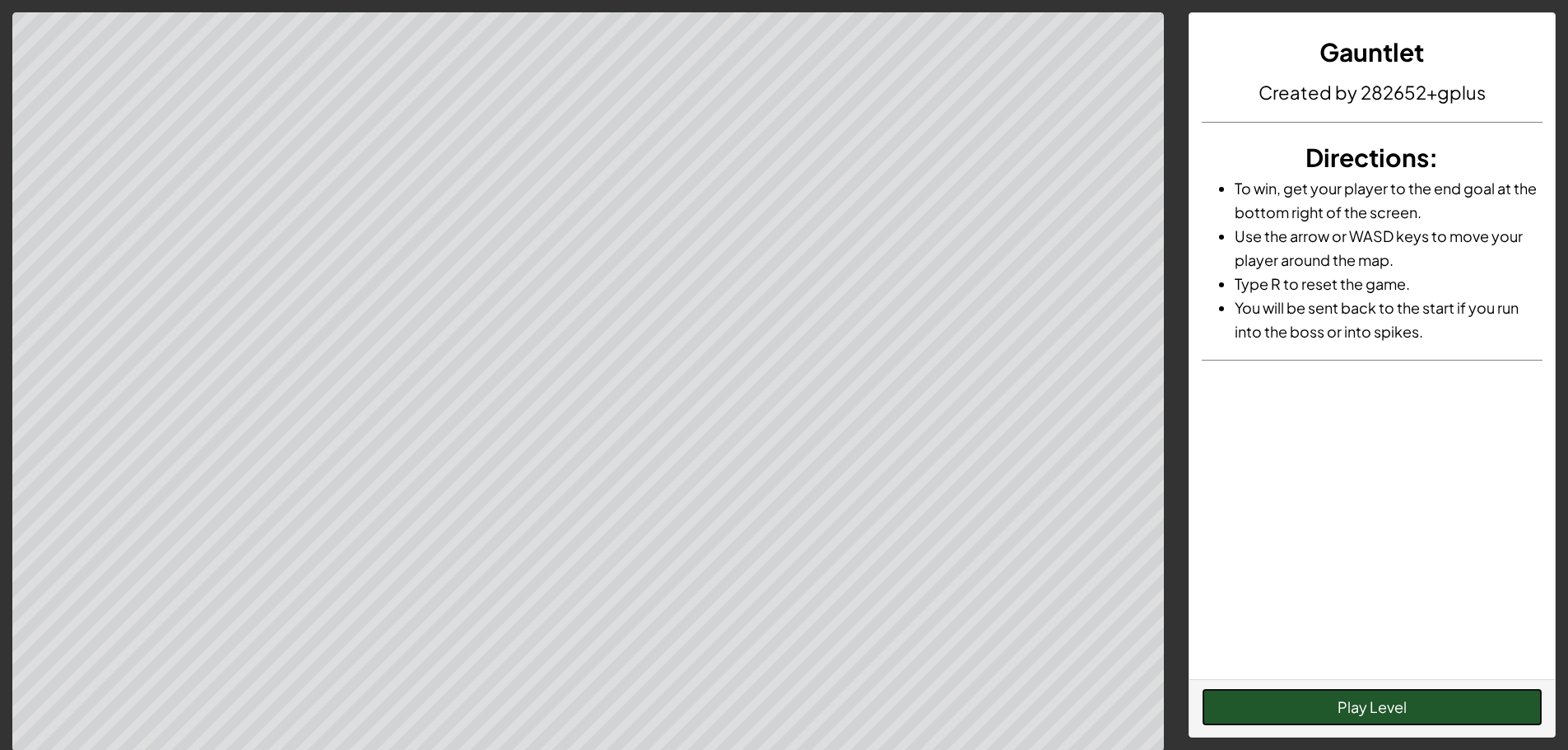
click at [1269, 698] on button "Play Level" at bounding box center [1372, 706] width 341 height 37
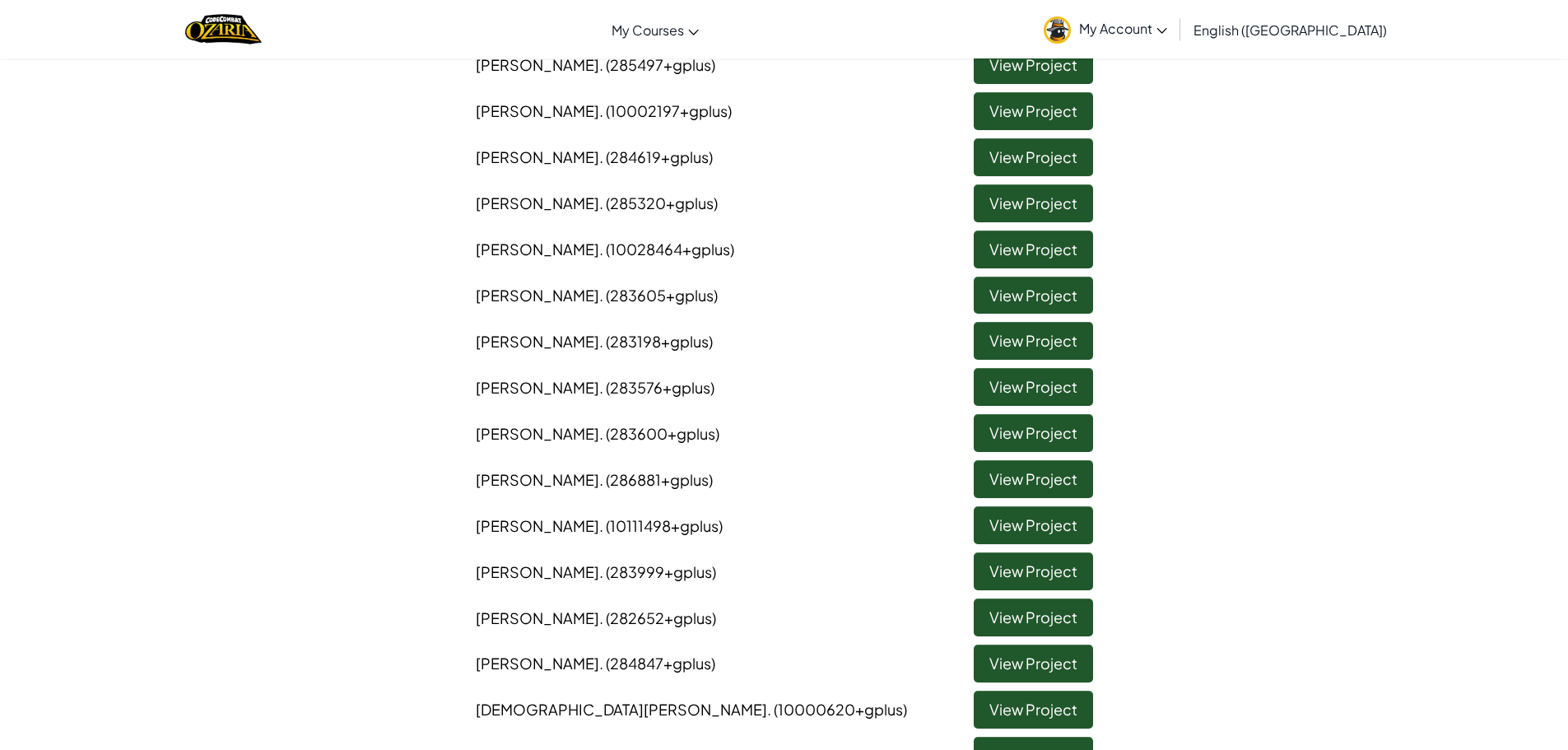
scroll to position [494, 0]
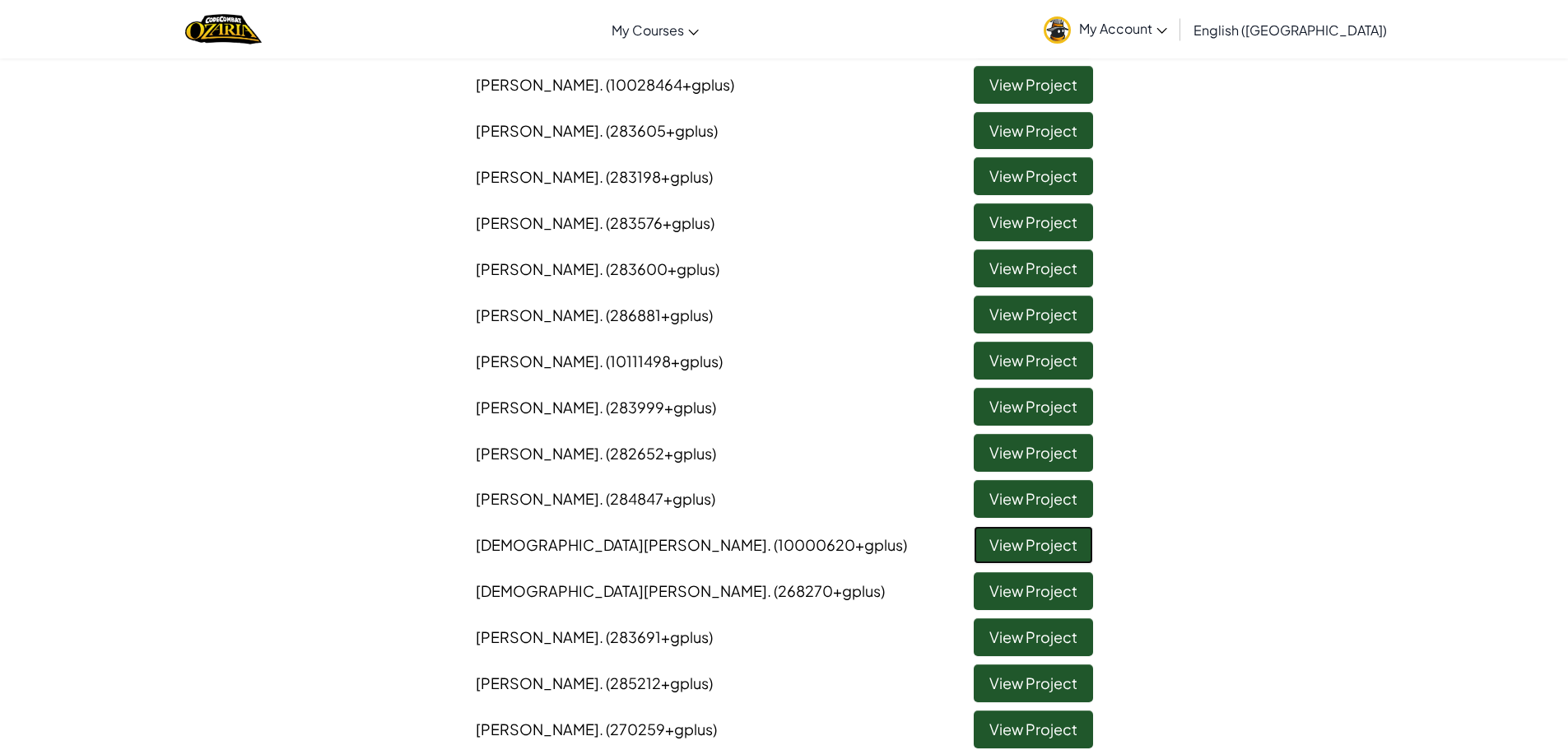
click at [1010, 538] on link "View Project" at bounding box center [1033, 544] width 119 height 37
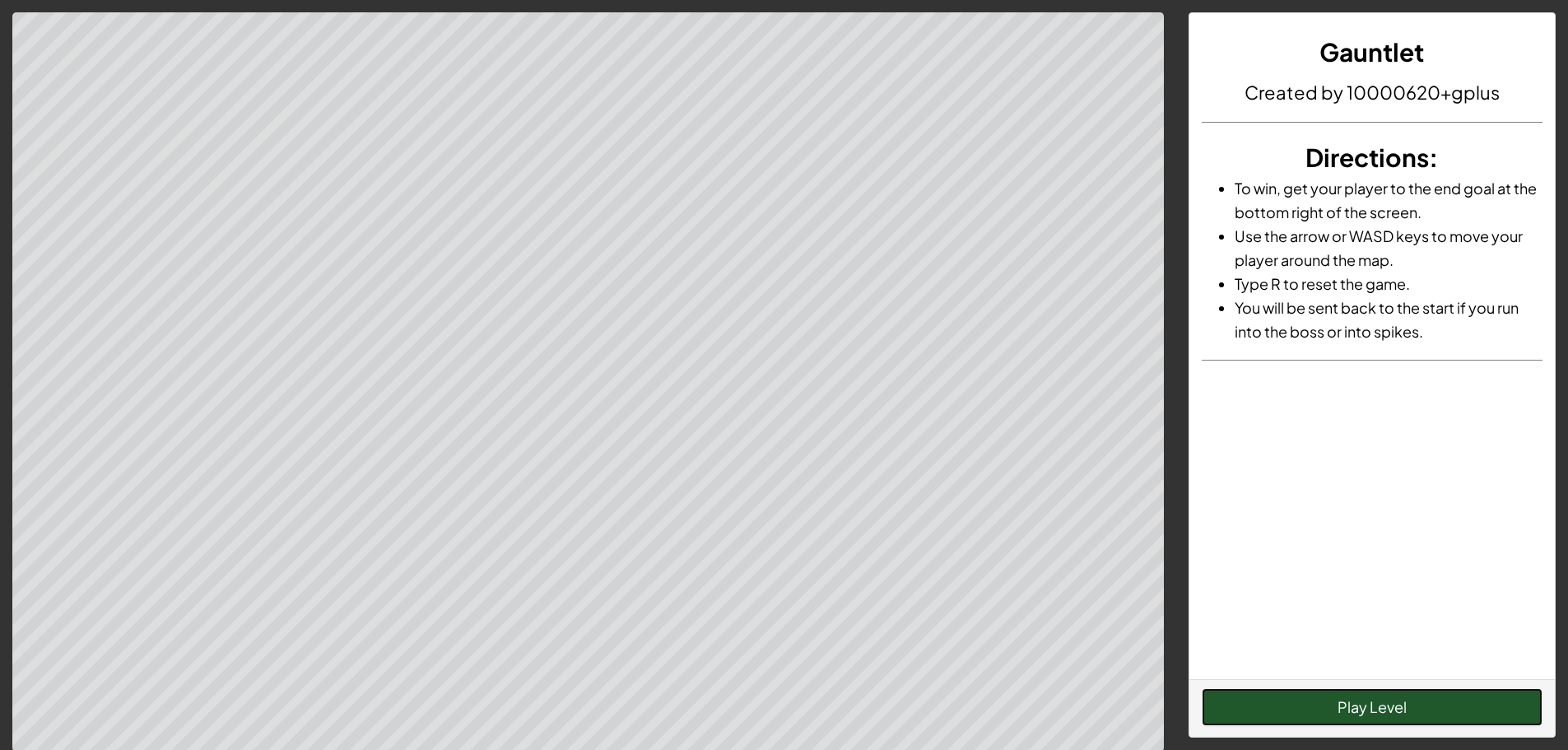
click at [1333, 717] on button "Play Level" at bounding box center [1372, 706] width 341 height 37
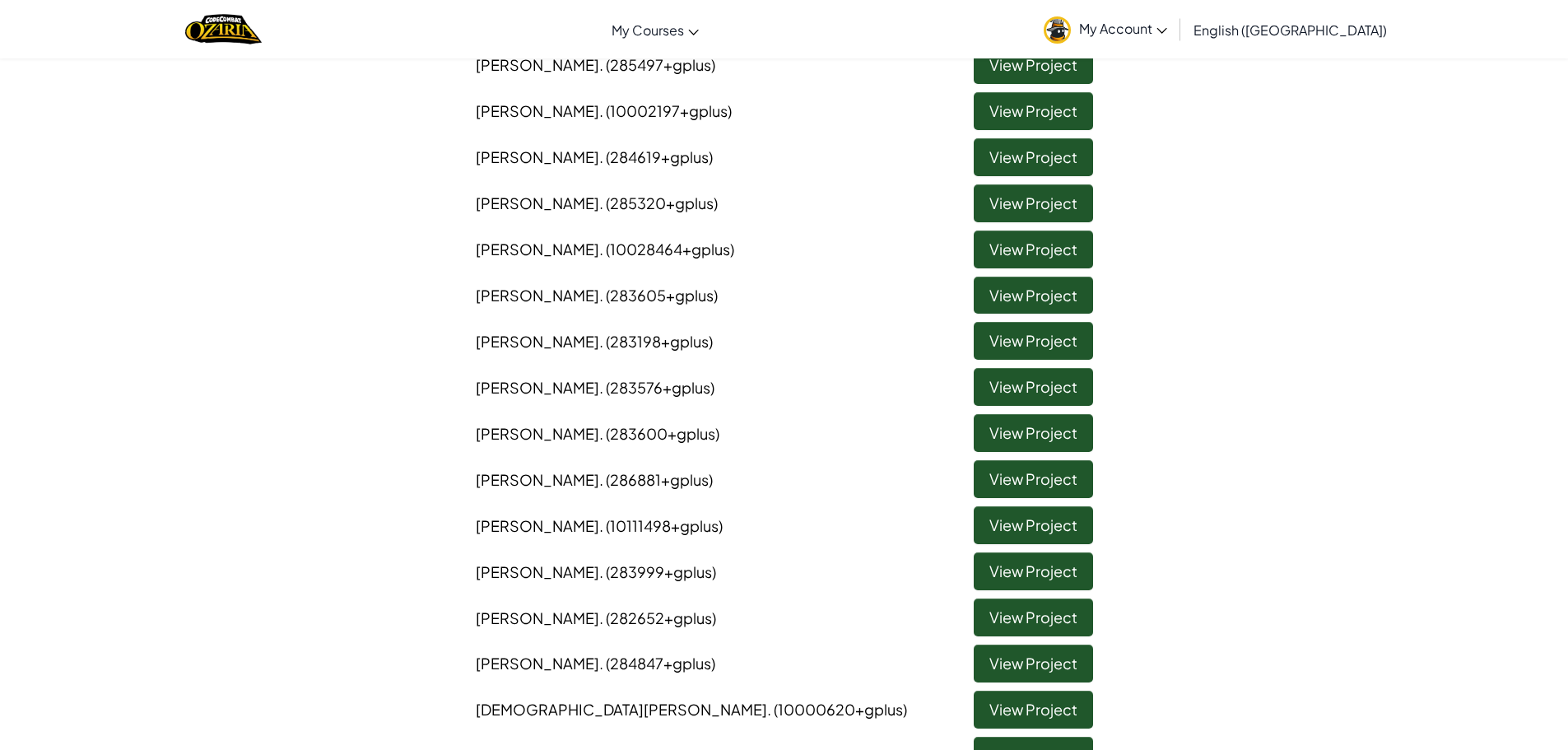
scroll to position [658, 0]
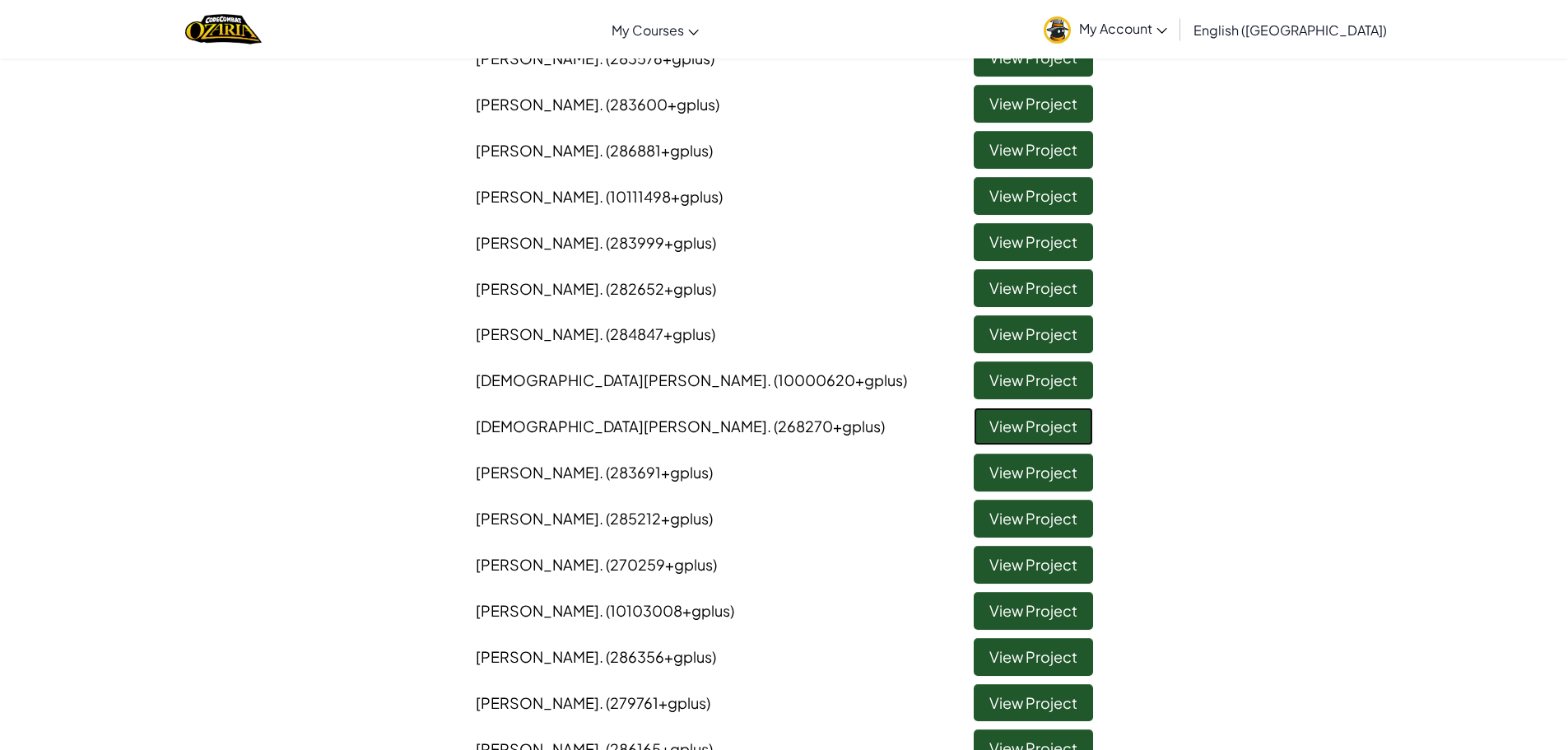
click at [1006, 429] on link "View Project" at bounding box center [1033, 426] width 119 height 37
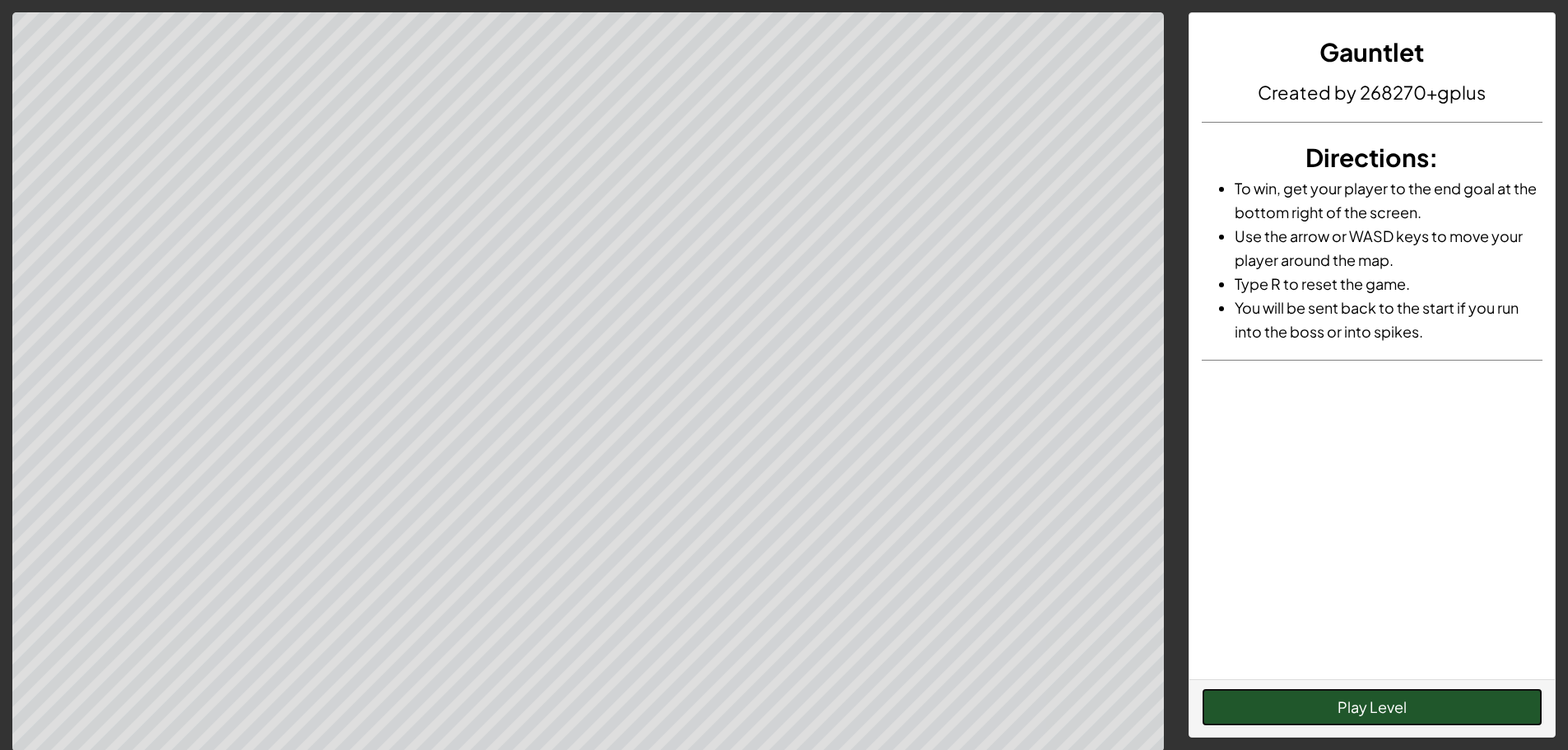
click at [1263, 717] on button "Play Level" at bounding box center [1372, 706] width 341 height 37
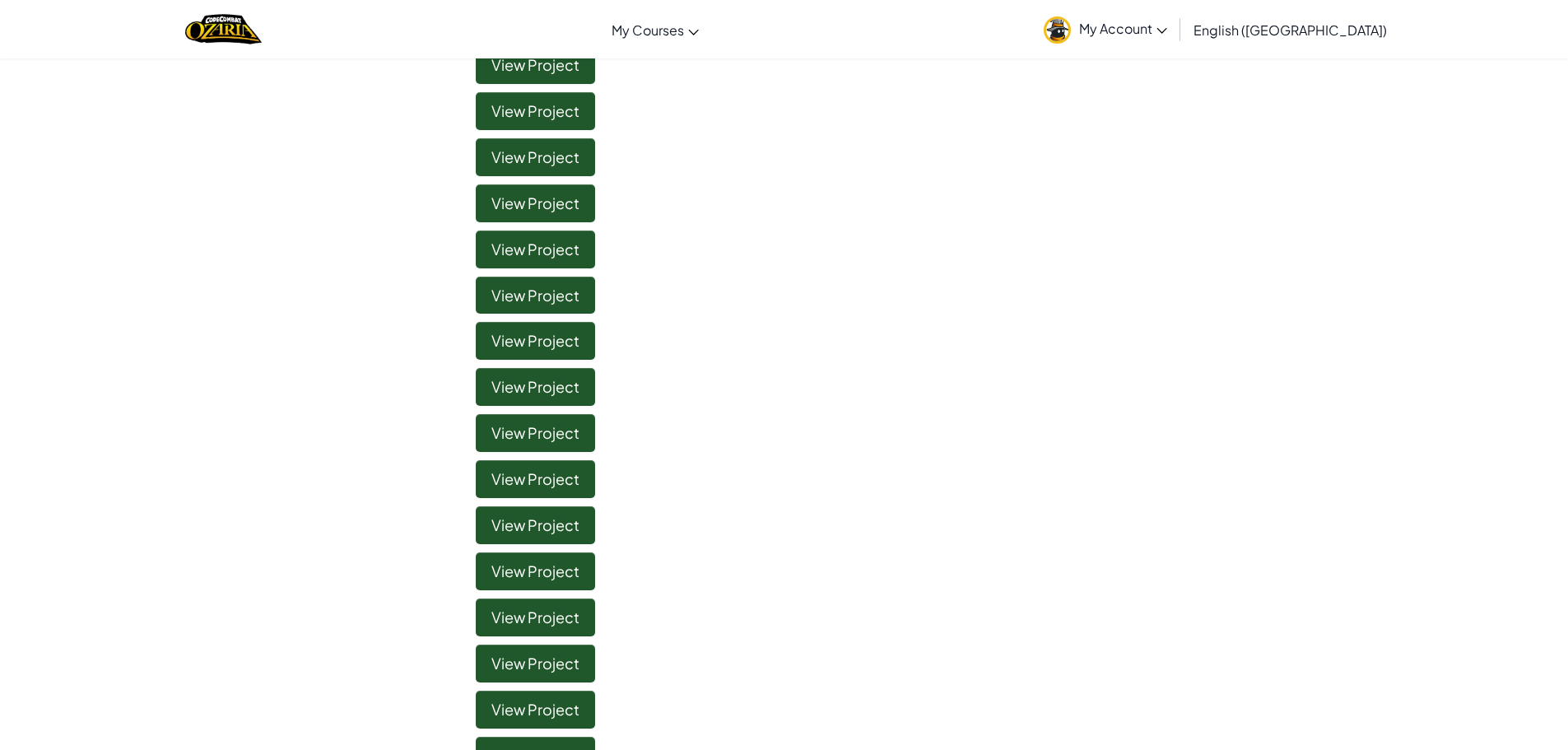
scroll to position [411, 0]
